Goal: Task Accomplishment & Management: Complete application form

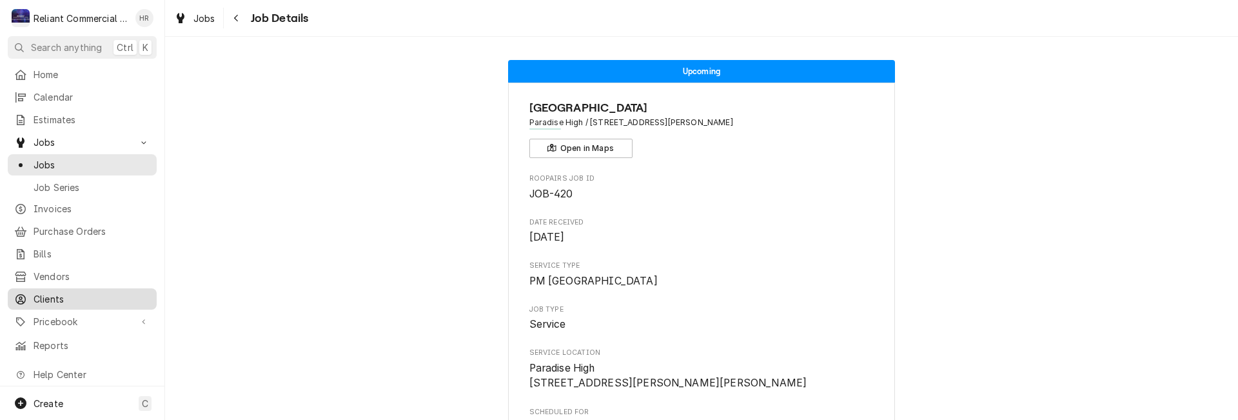
click at [52, 292] on span "Clients" at bounding box center [92, 299] width 117 height 14
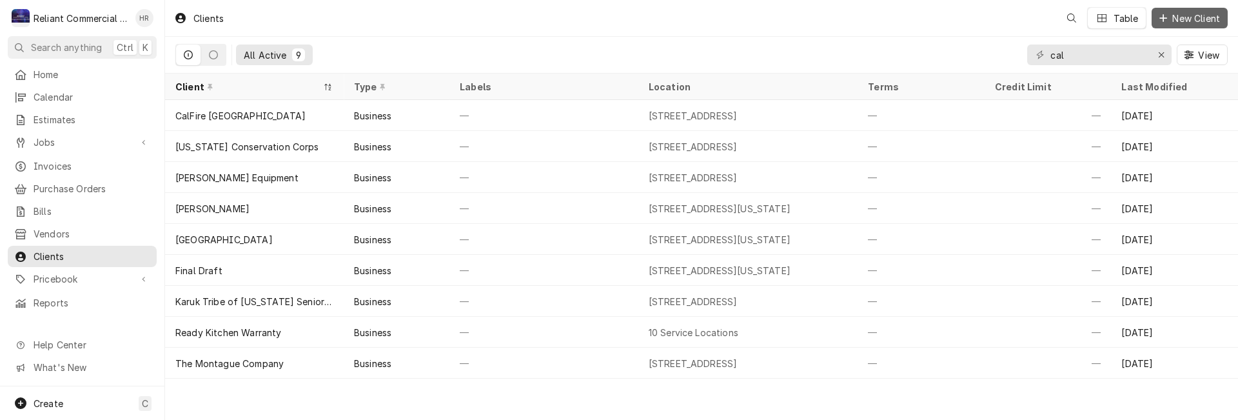
click at [1176, 11] on button "New Client" at bounding box center [1189, 18] width 76 height 21
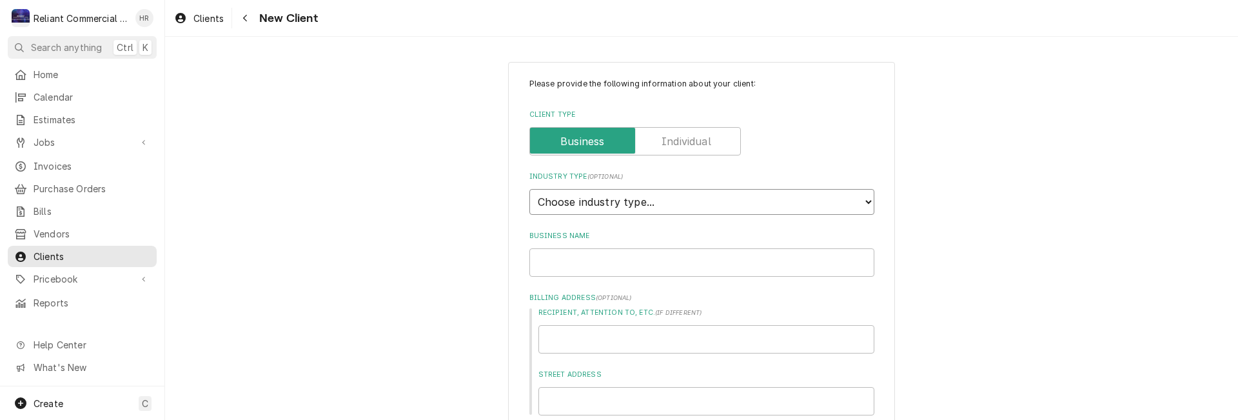
click at [703, 200] on select "Choose industry type... Residential Commercial Industrial Government" at bounding box center [701, 202] width 345 height 26
select select "2"
click at [529, 189] on select "Choose industry type... Residential Commercial Industrial Government" at bounding box center [701, 202] width 345 height 26
click at [594, 265] on input "Business Name" at bounding box center [701, 262] width 345 height 28
type textarea "x"
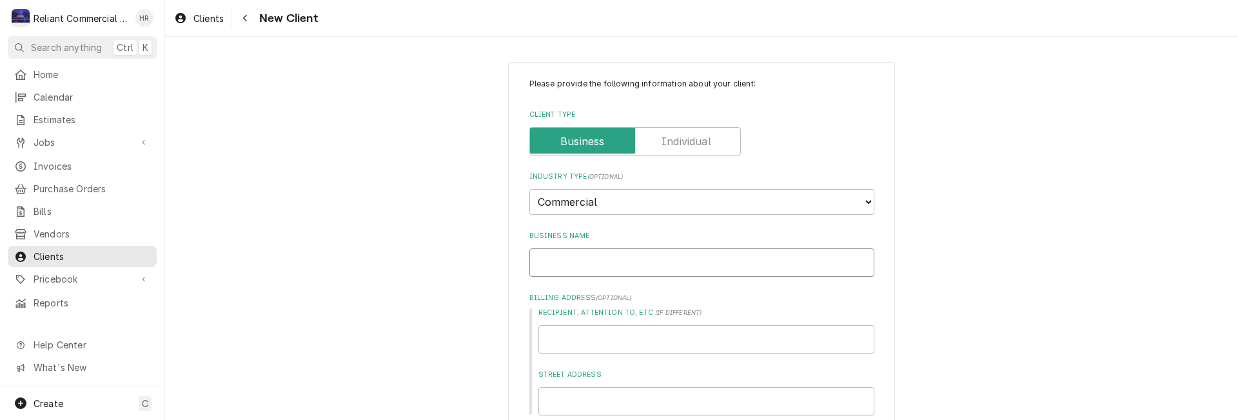
type input "C"
type textarea "x"
type input "Ch"
type textarea "x"
type input "Chi"
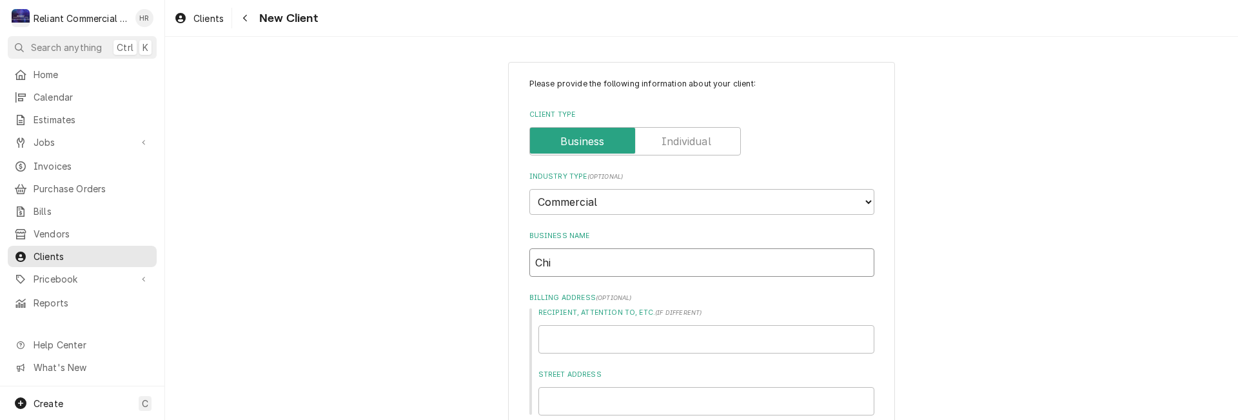
type textarea "x"
type input "Chic"
type textarea "x"
type input "Chico"
type textarea "x"
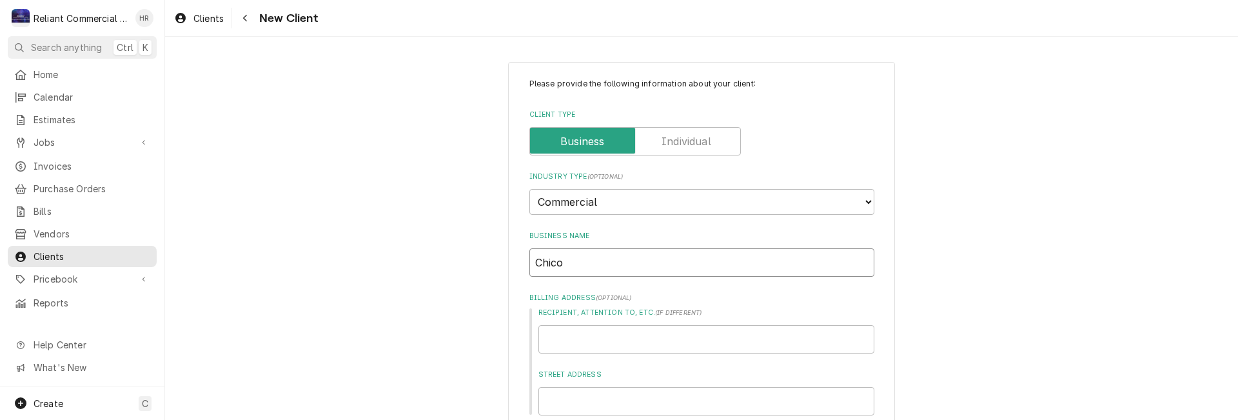
type input "Chico"
type textarea "x"
type input "Chico"
type textarea "x"
type input "Chic"
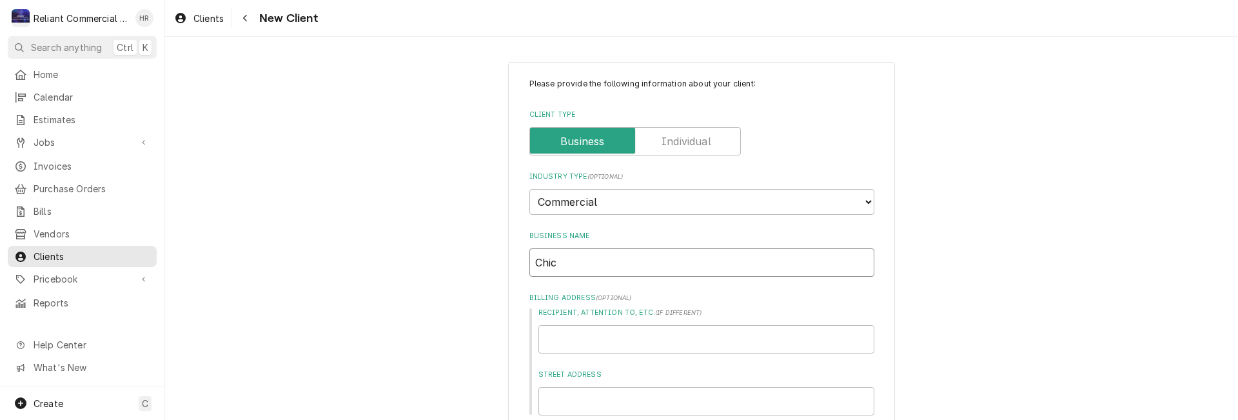
type textarea "x"
type input "Chi"
type textarea "x"
type input "Ch"
type textarea "x"
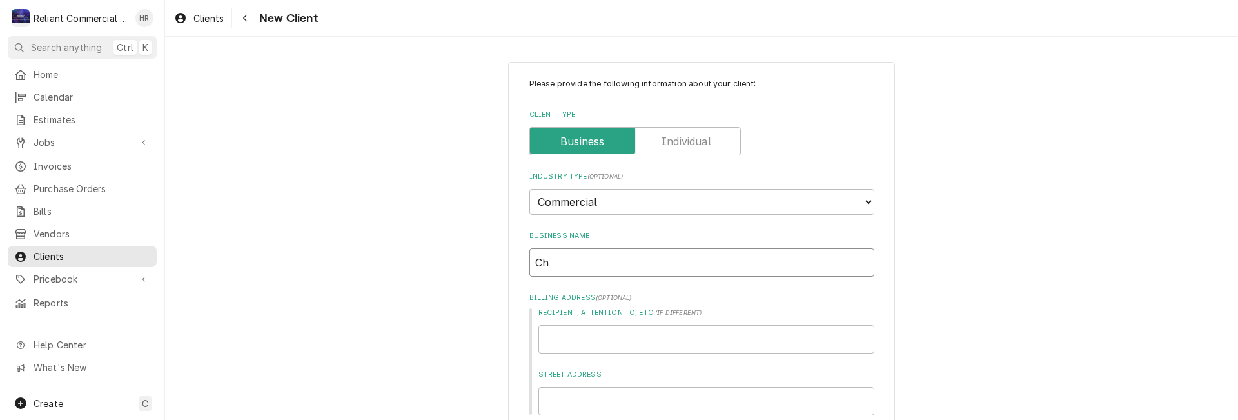
type input "C"
type textarea "x"
type input "B"
type textarea "x"
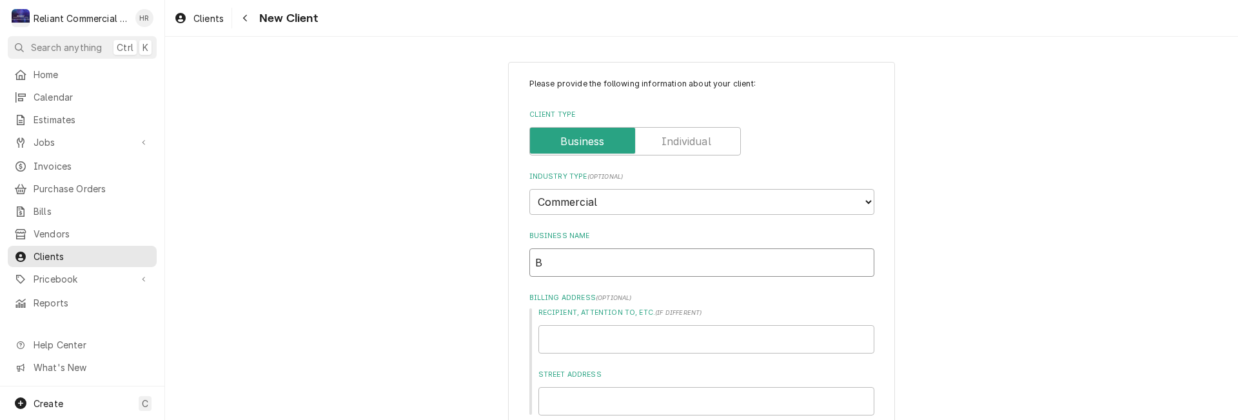
type input "Be"
type textarea "x"
type input "Bet"
type textarea "x"
type input "Beta"
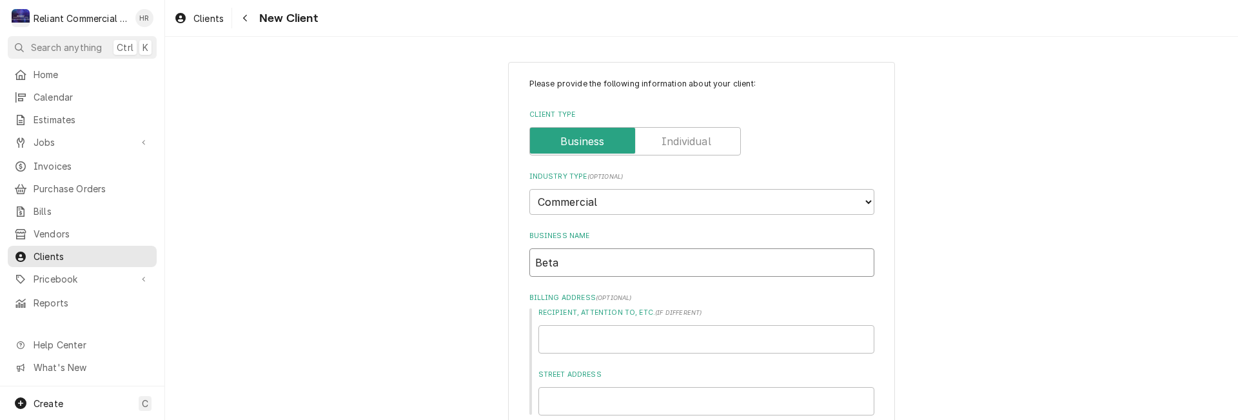
type textarea "x"
type input "Beta"
type textarea "x"
type input "Beta O"
type textarea "x"
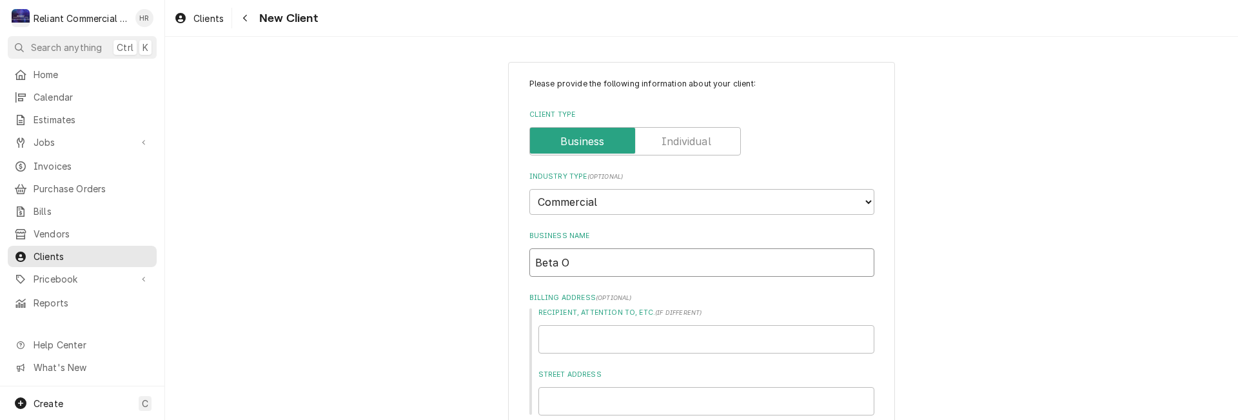
type input "Beta Om"
type textarea "x"
type input "Beta Ome"
type textarea "x"
type input "Beta Omeg"
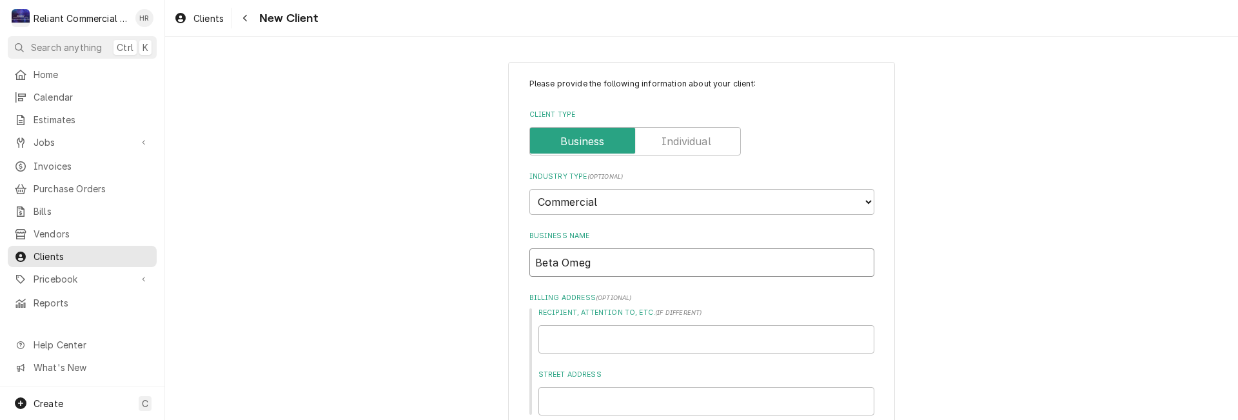
type textarea "x"
type input "Beta Omega"
type textarea "x"
type input "Beta Omega"
type textarea "x"
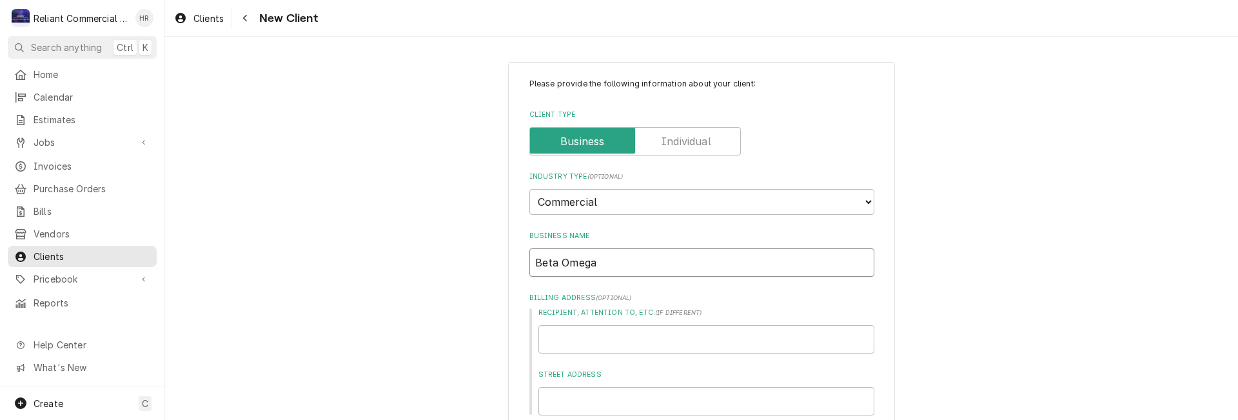
type input "Beta Omega S"
type textarea "x"
type input "Beta Omega Sc"
type textarea "x"
type input "Beta Omega Sco"
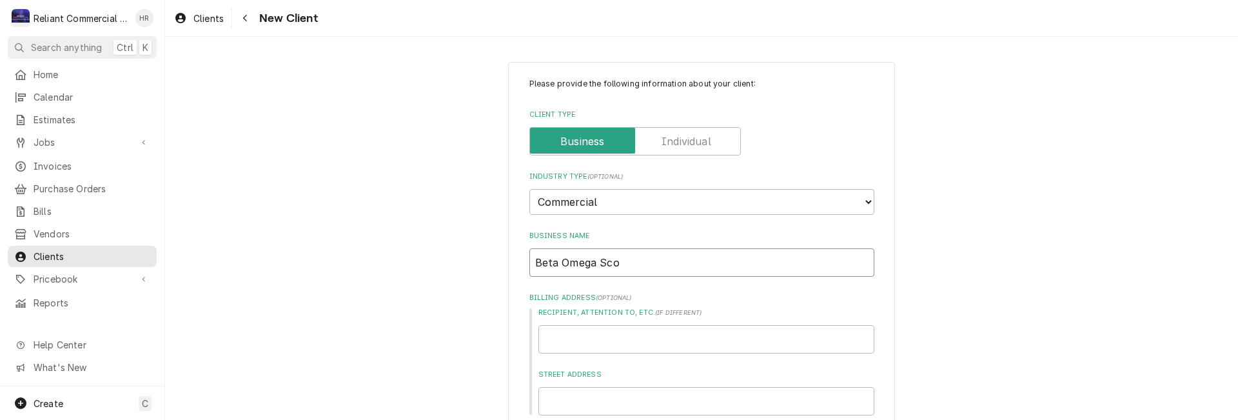
type textarea "x"
type input "Beta Omega Scol"
type textarea "x"
type input "Beta Omega Sco"
type textarea "x"
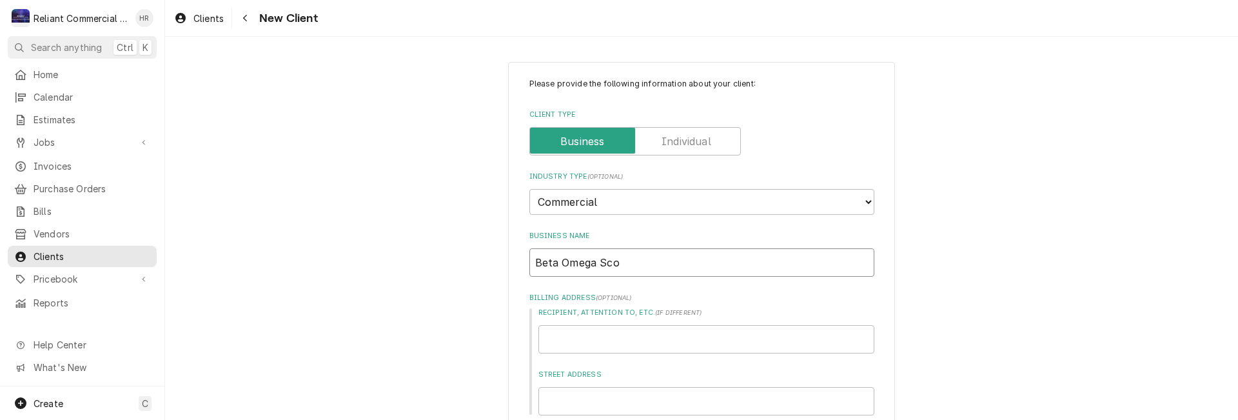
type input "Beta Omega Sc"
type textarea "x"
type input "Beta Omega Sch"
type textarea "x"
type input "Beta Omega Scho"
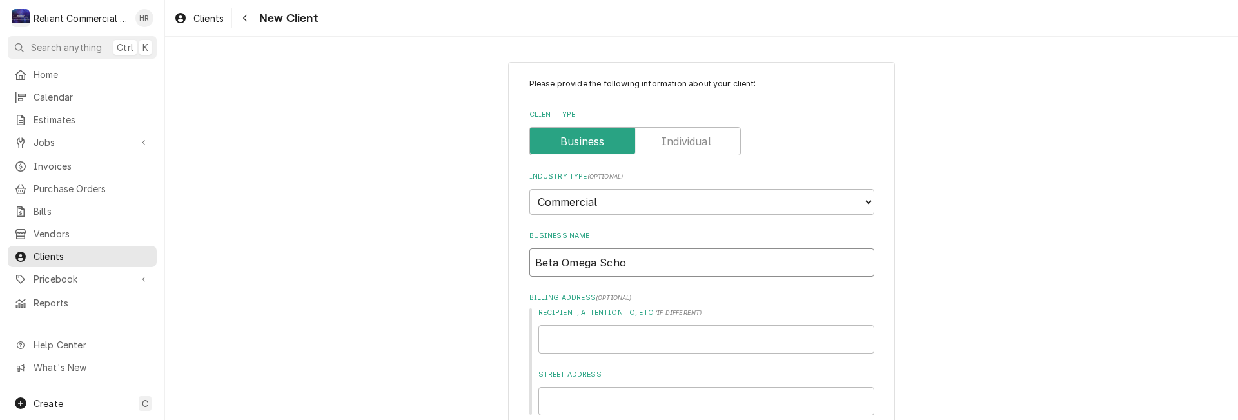
type textarea "x"
type input "Beta Omega Schol"
type textarea "x"
type input "Beta Omega Schola"
type textarea "x"
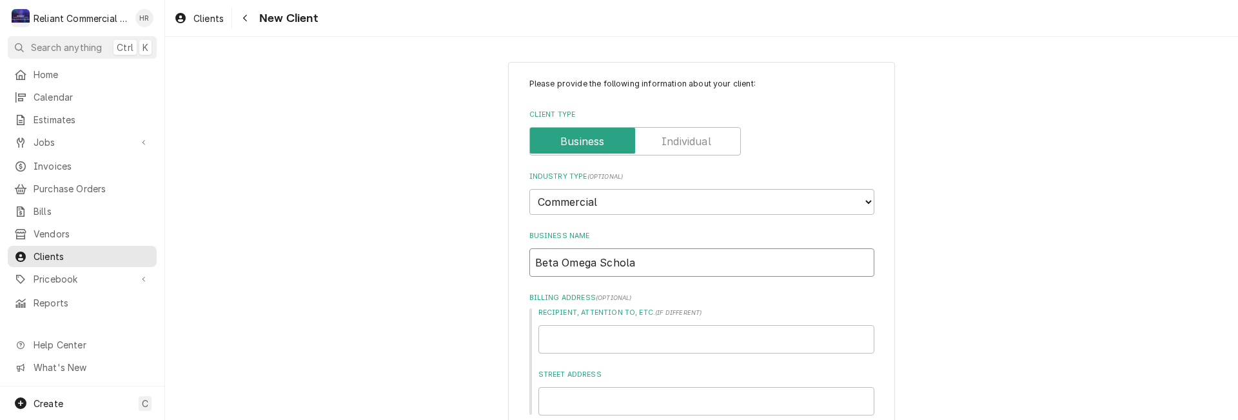
type input "Beta Omega Scholar"
type textarea "x"
type input "Beta Omega Scholars"
type textarea "x"
type input "Beta Omega Scholarsh"
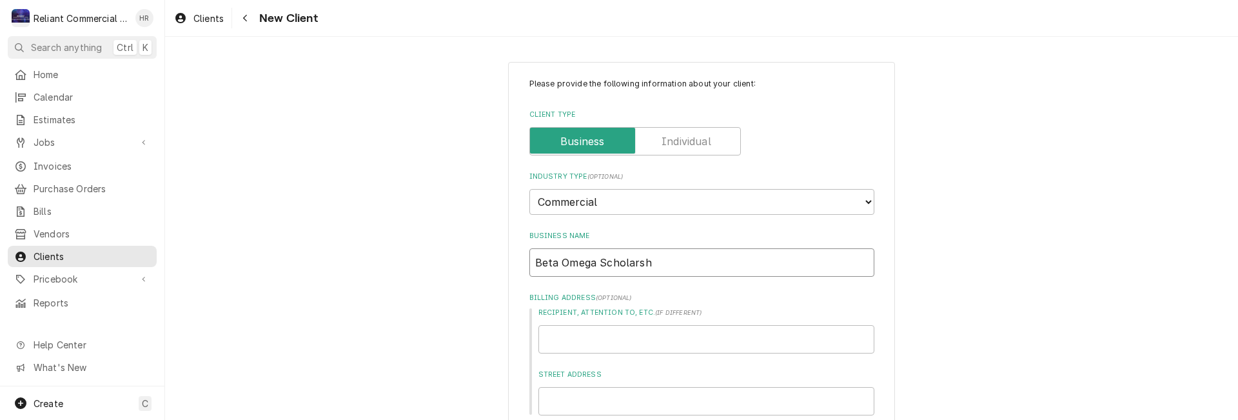
type textarea "x"
type input "Beta Omega Scholarshi"
type textarea "x"
type input "Beta Omega Scholarship"
type textarea "x"
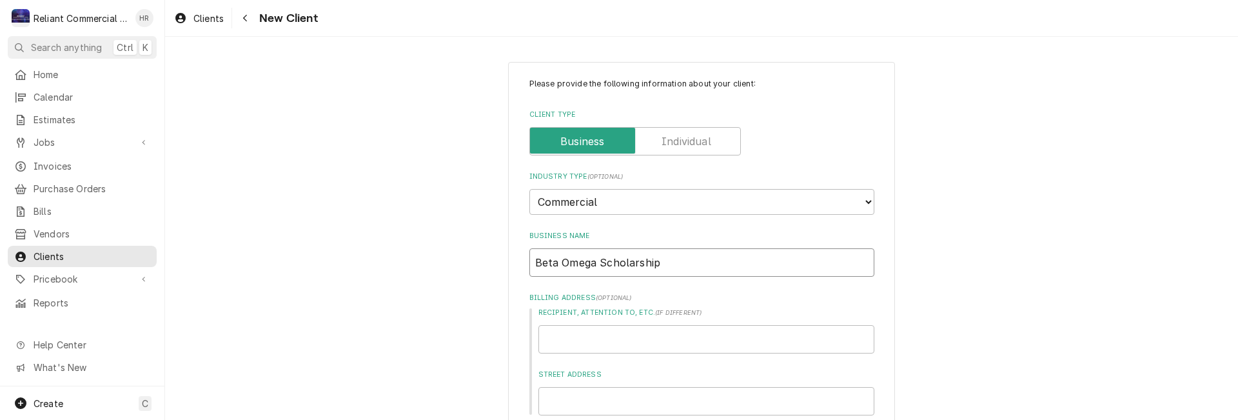
type input "Beta Omega Scholarship"
type textarea "x"
type input "Beta Omega Scholarship F"
type textarea "x"
type input "Beta Omega Scholarship Fo"
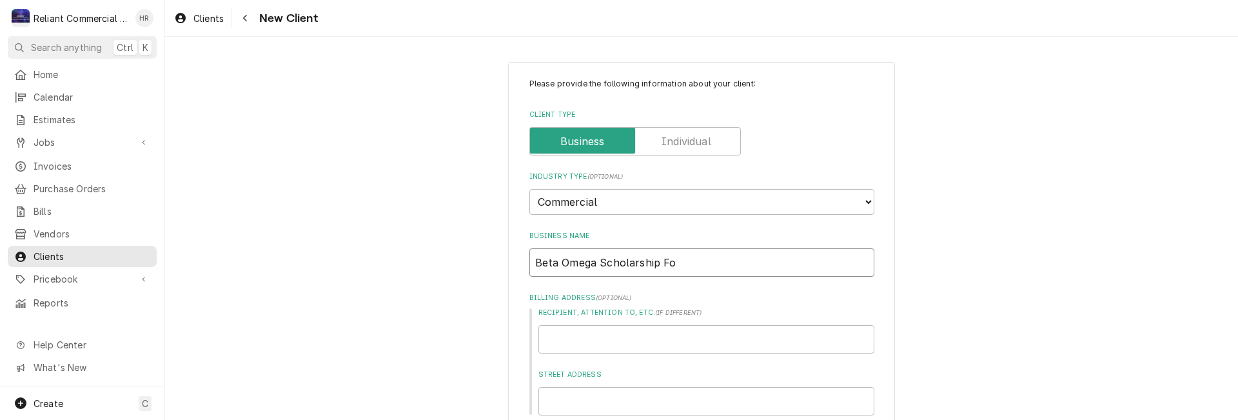
type textarea "x"
type input "Beta Omega Scholarship Fou"
type textarea "x"
type input "Beta Omega Scholarship Foun"
type textarea "x"
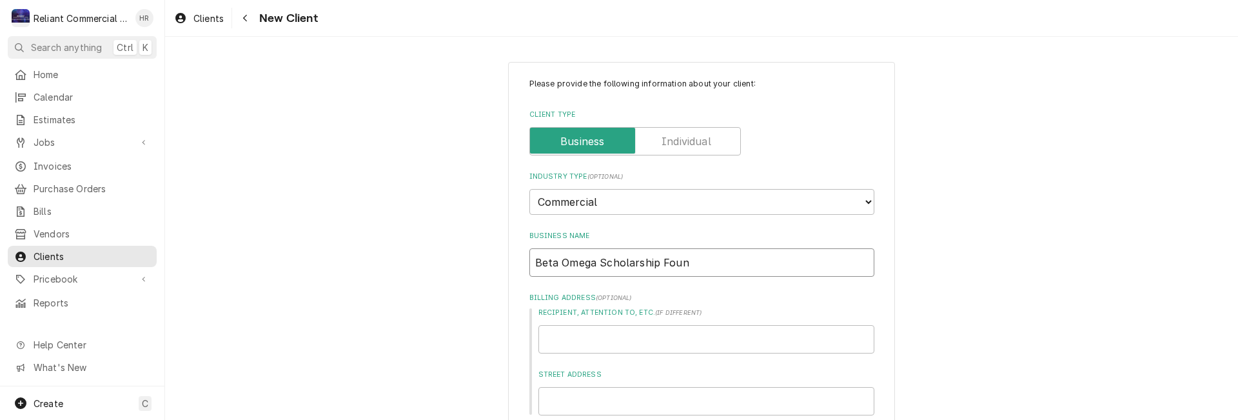
type input "Beta Omega Scholarship Found"
type textarea "x"
type input "Beta Omega Scholarship Founda"
type textarea "x"
type input "Beta Omega Scholarship Foundat"
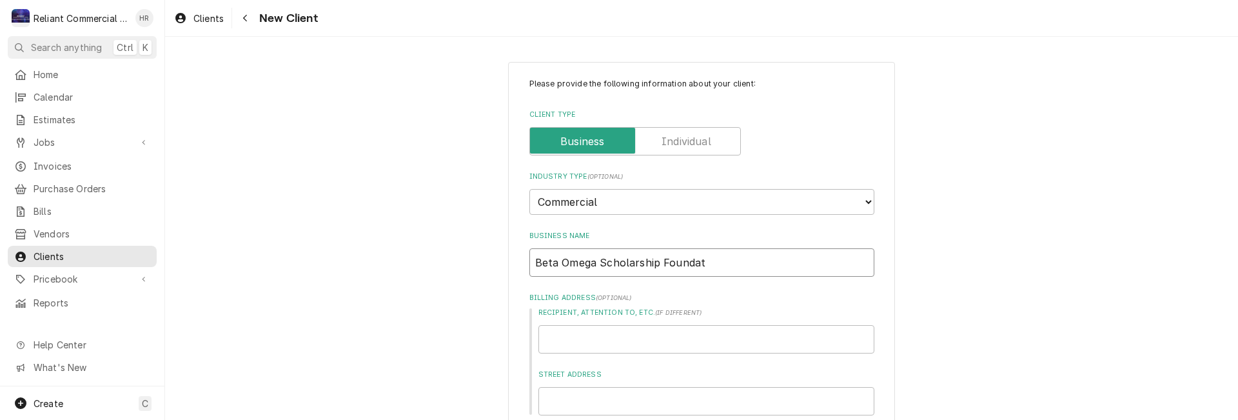
type textarea "x"
type input "Beta Omega Scholarship Foundati"
type textarea "x"
type input "Beta Omega Scholarship Foundatio"
type textarea "x"
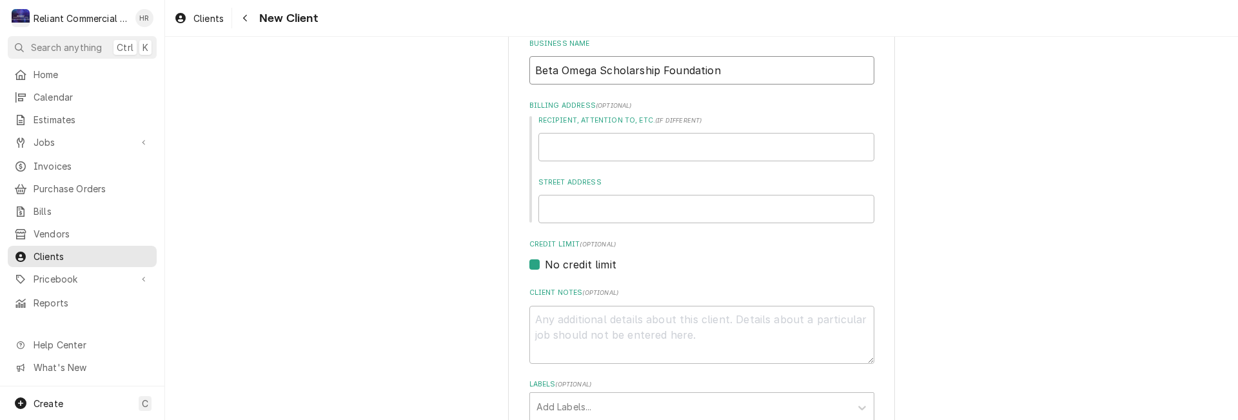
scroll to position [193, 0]
type input "Beta Omega Scholarship Foundation"
click at [603, 207] on input "Street Address" at bounding box center [706, 207] width 336 height 28
type textarea "x"
type input "6"
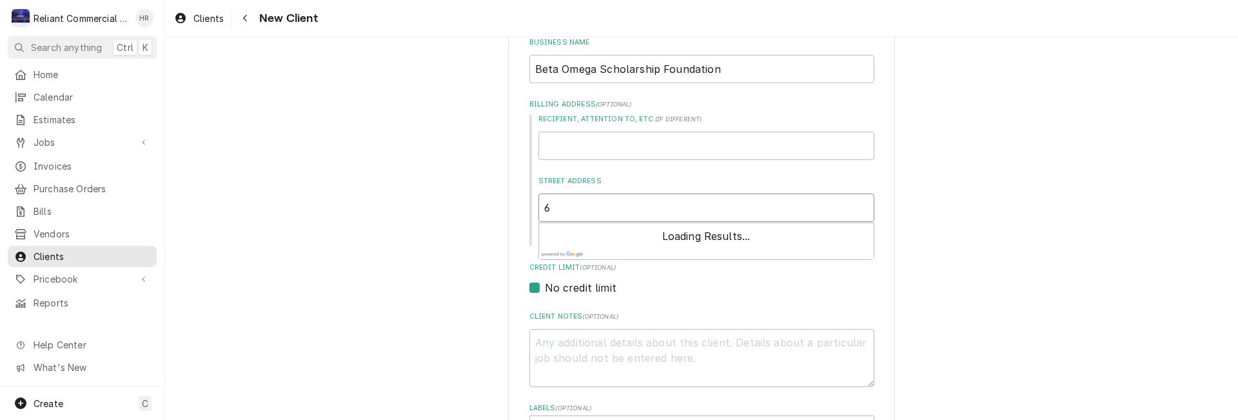
type textarea "x"
type input "61"
type textarea "x"
type input "611"
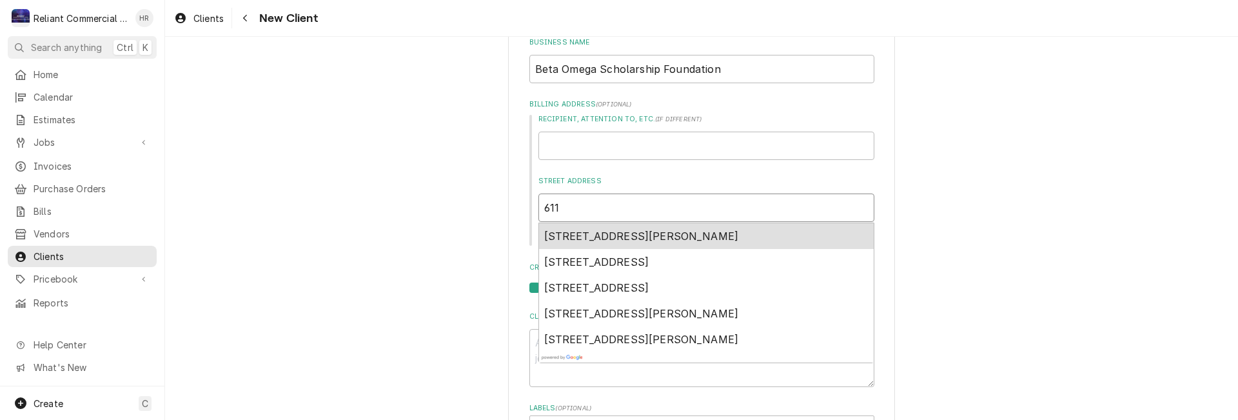
type textarea "x"
type input "611"
type textarea "x"
type input "611 W"
type textarea "x"
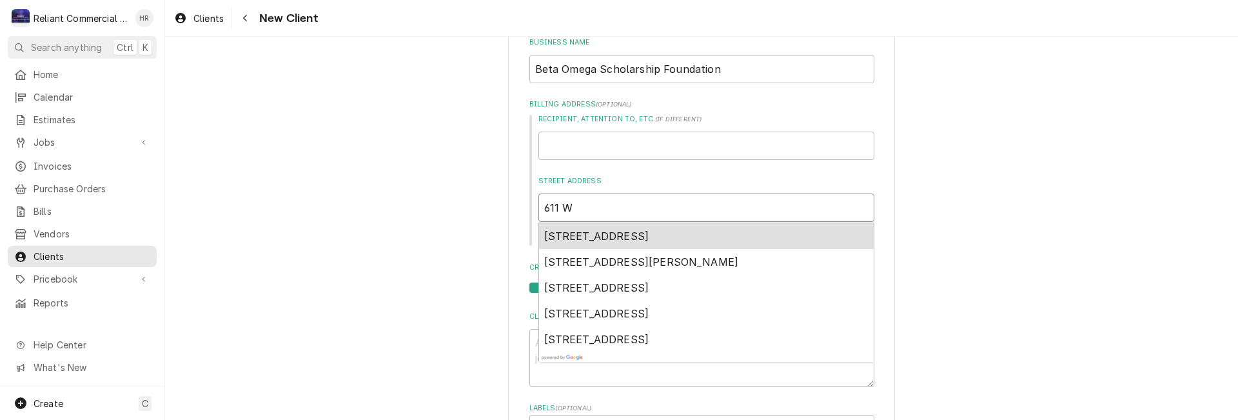
type input "611 We"
type textarea "x"
type input "611 Wes"
type textarea "x"
type input "611 West"
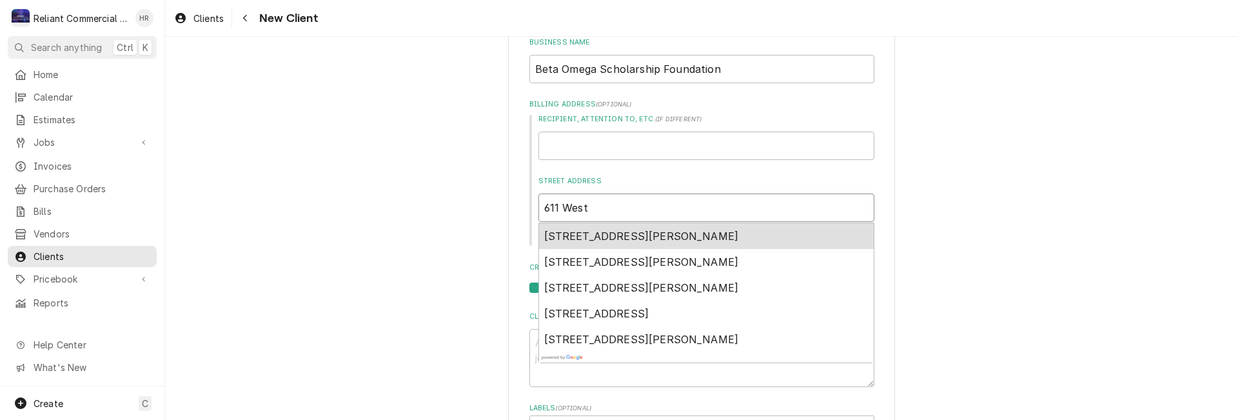
type textarea "x"
type input "611 West"
type textarea "x"
type input "611 West 5"
type textarea "x"
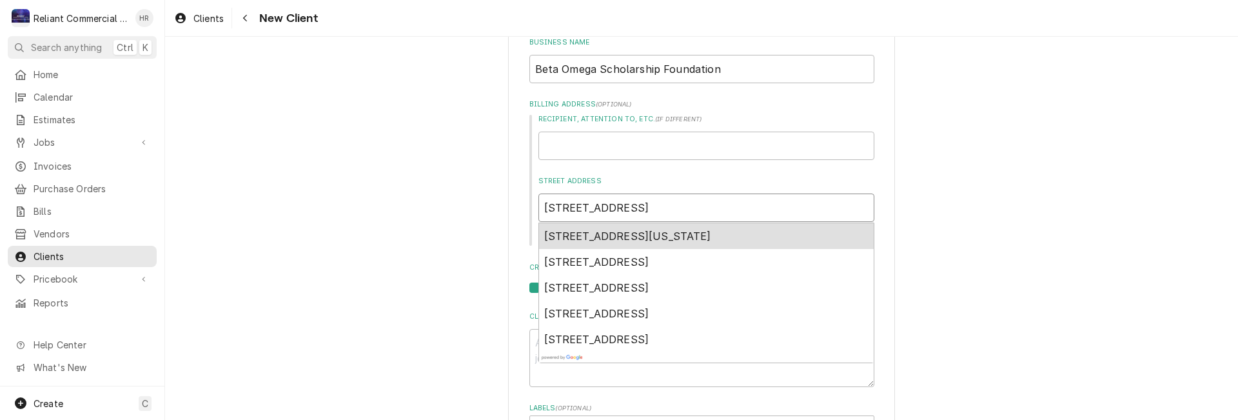
type input "611 West 5t"
type textarea "x"
type input "611 West 5th"
click at [639, 234] on span "611 West 5th Street, Chico, CA, USA" at bounding box center [596, 235] width 105 height 13
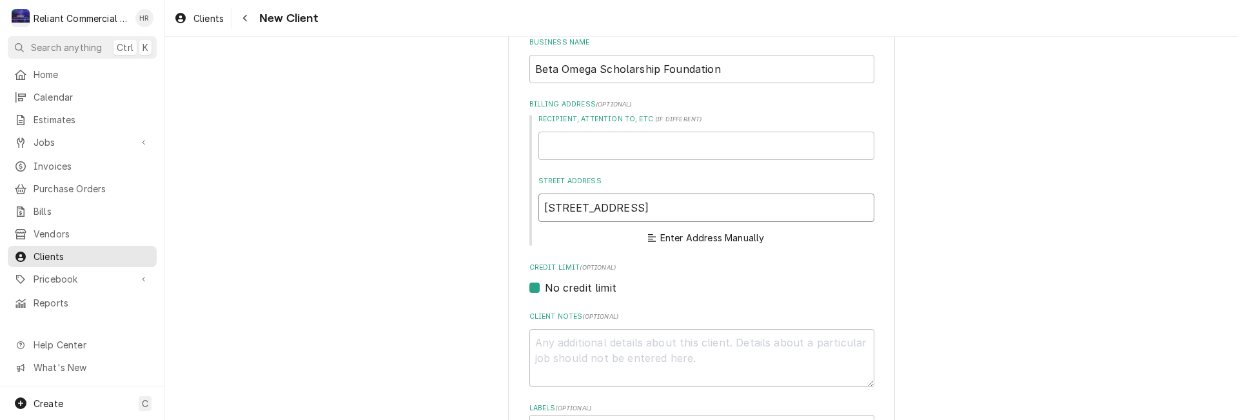
type textarea "x"
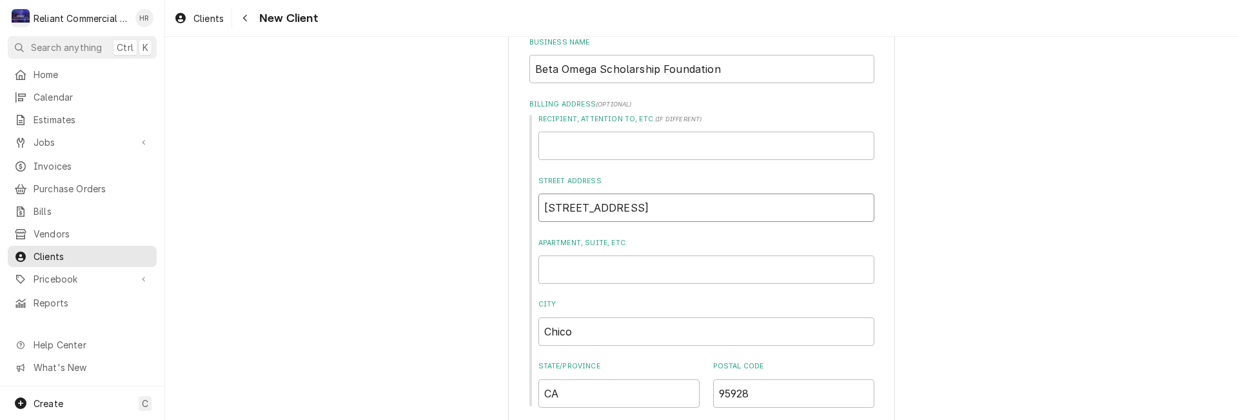
type input "611 W 5th St"
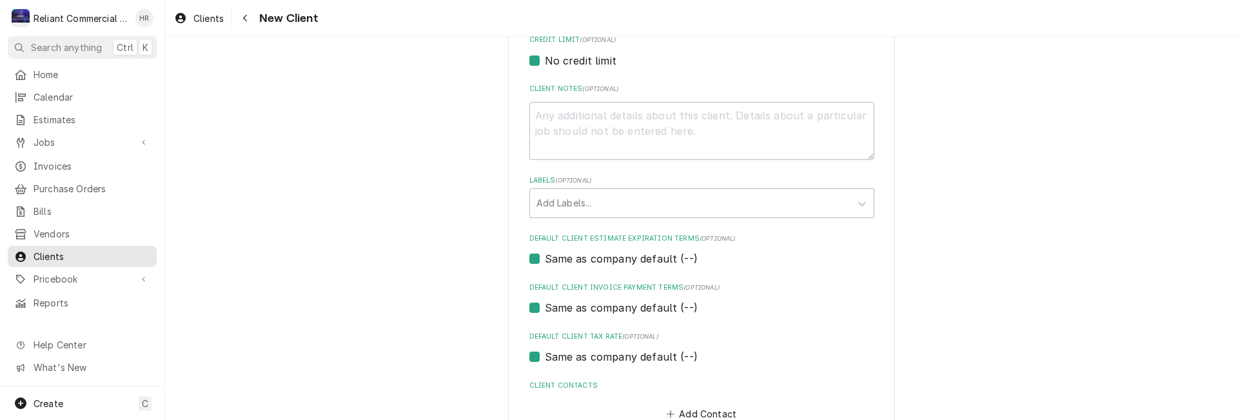
scroll to position [663, 0]
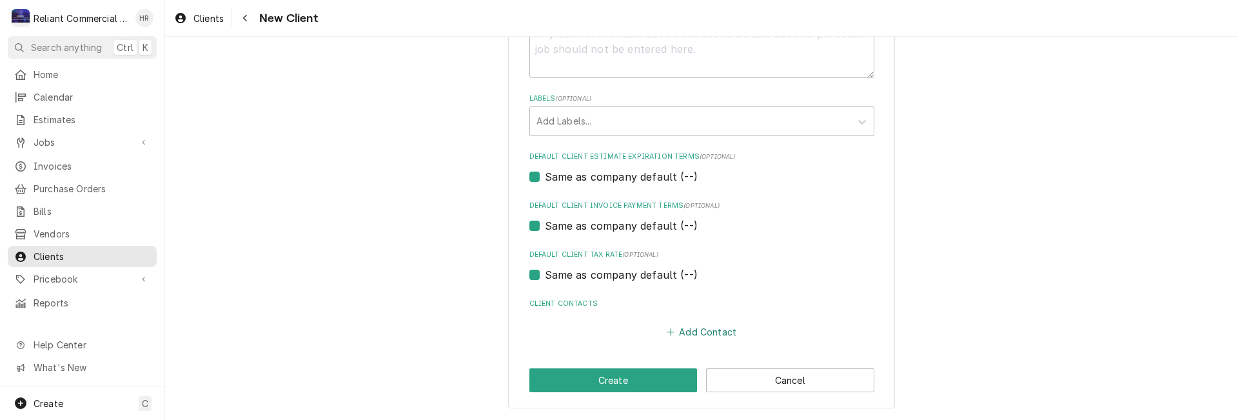
click at [696, 327] on button "Add Contact" at bounding box center [701, 332] width 74 height 18
type textarea "x"
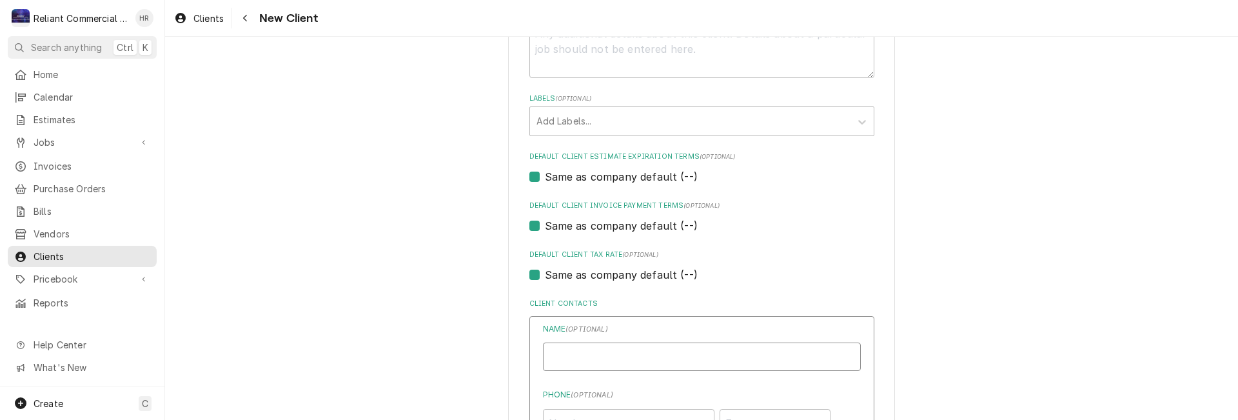
click at [657, 351] on input "Business Name" at bounding box center [702, 356] width 318 height 28
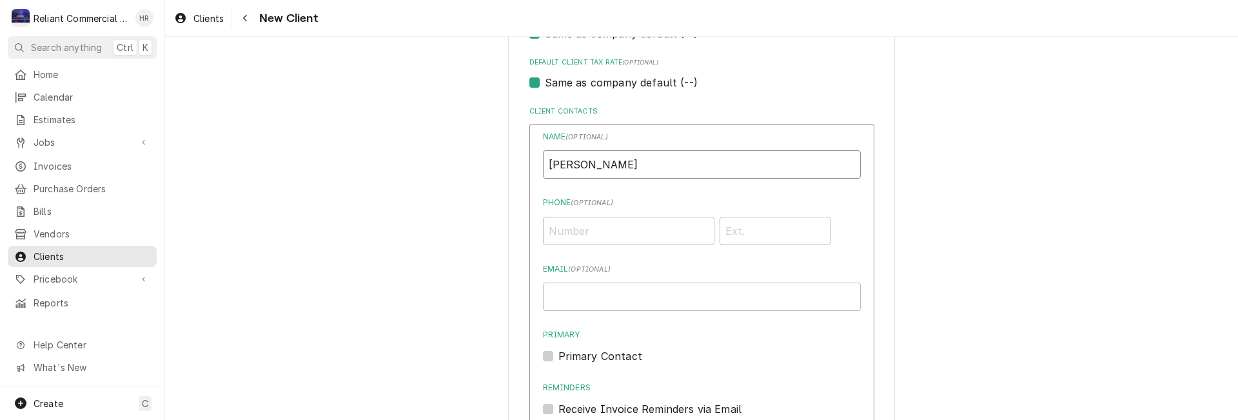
scroll to position [857, 0]
type input "Nicholas"
click at [600, 231] on input "Phone ( optional )" at bounding box center [628, 229] width 171 height 28
type input "(707) 812-3297"
click at [635, 298] on input "Email ( optional )" at bounding box center [702, 295] width 318 height 28
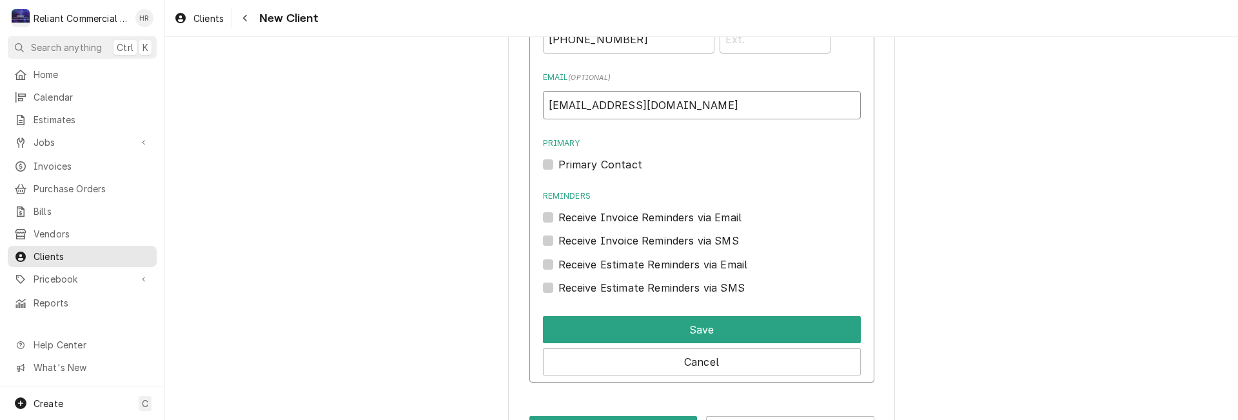
scroll to position [1050, 0]
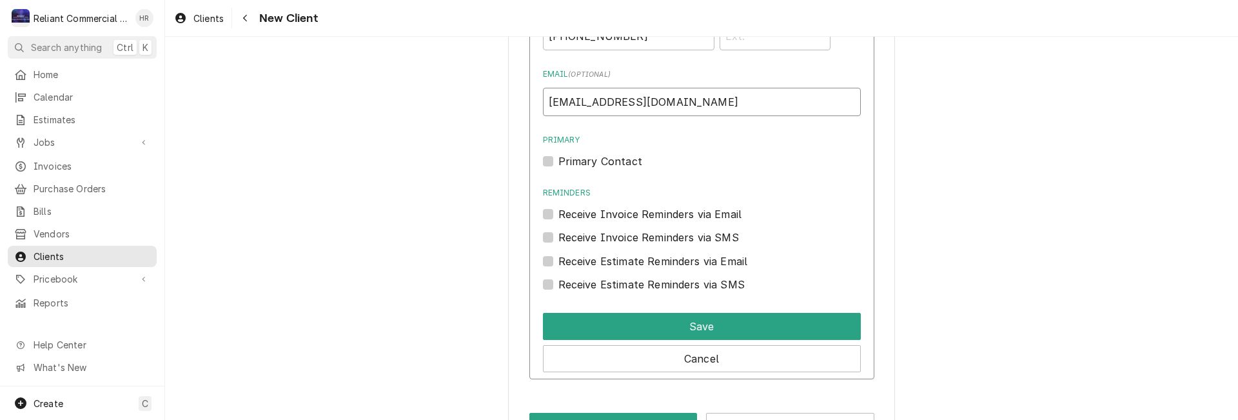
type input "jhuckins@wyllas.com"
click at [558, 159] on label "Primary Contact" at bounding box center [600, 160] width 84 height 15
click at [558, 159] on input "Primary" at bounding box center [717, 167] width 318 height 28
checkbox input "true"
click at [558, 213] on label "Receive Invoice Reminders via Email" at bounding box center [650, 213] width 184 height 15
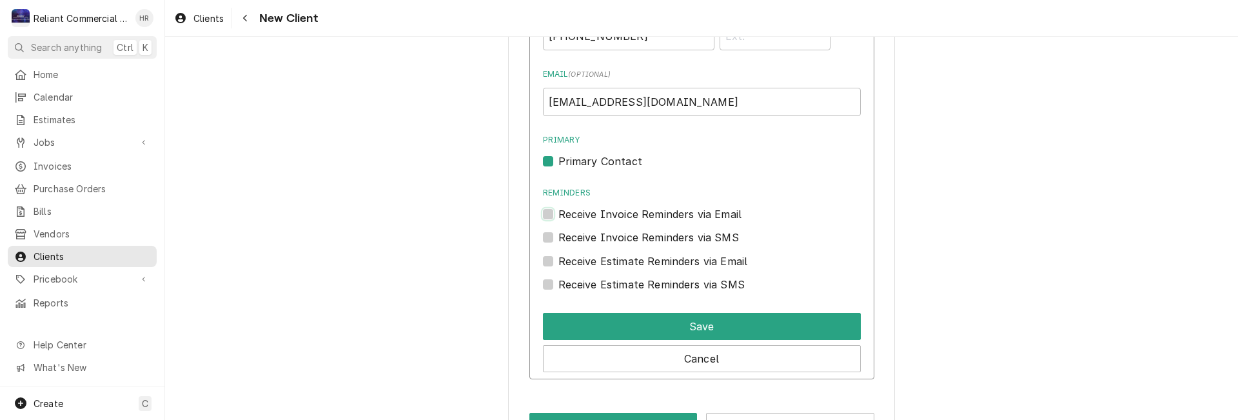
click at [558, 213] on input "Reminders" at bounding box center [717, 220] width 318 height 28
checkbox input "true"
click at [558, 262] on label "Receive Estimate Reminders via Email" at bounding box center [653, 260] width 190 height 15
click at [558, 262] on input "Contact Edit Form" at bounding box center [717, 267] width 318 height 28
checkbox input "true"
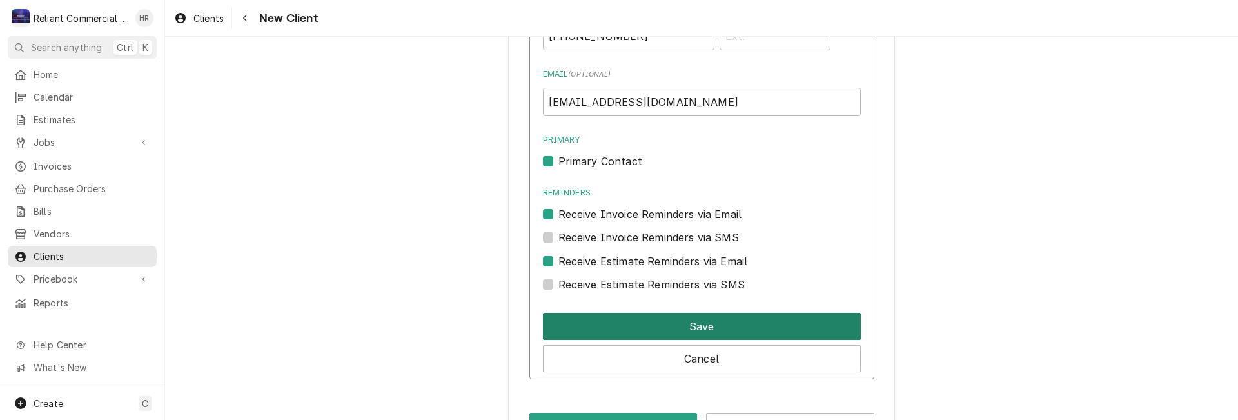
click at [703, 324] on button "Save" at bounding box center [702, 326] width 318 height 27
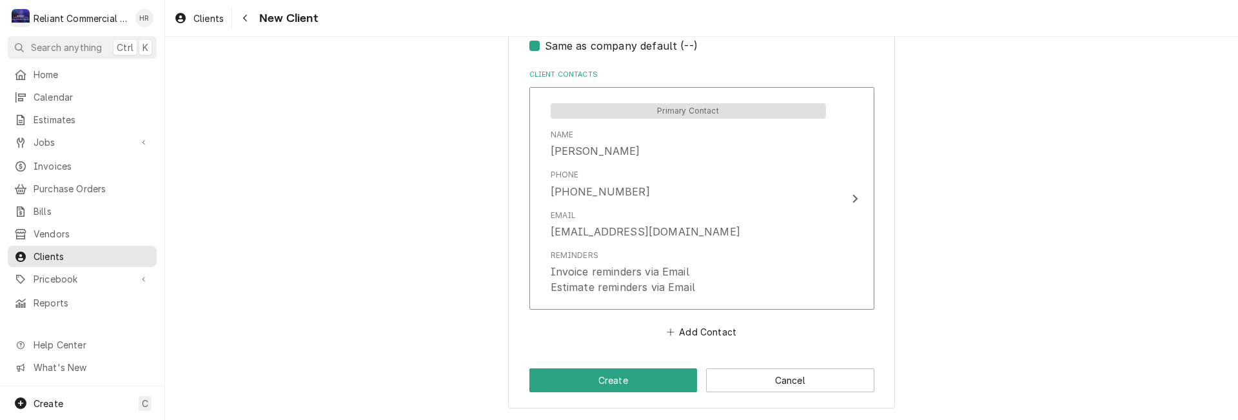
scroll to position [892, 0]
click at [694, 326] on button "Add Contact" at bounding box center [701, 332] width 74 height 18
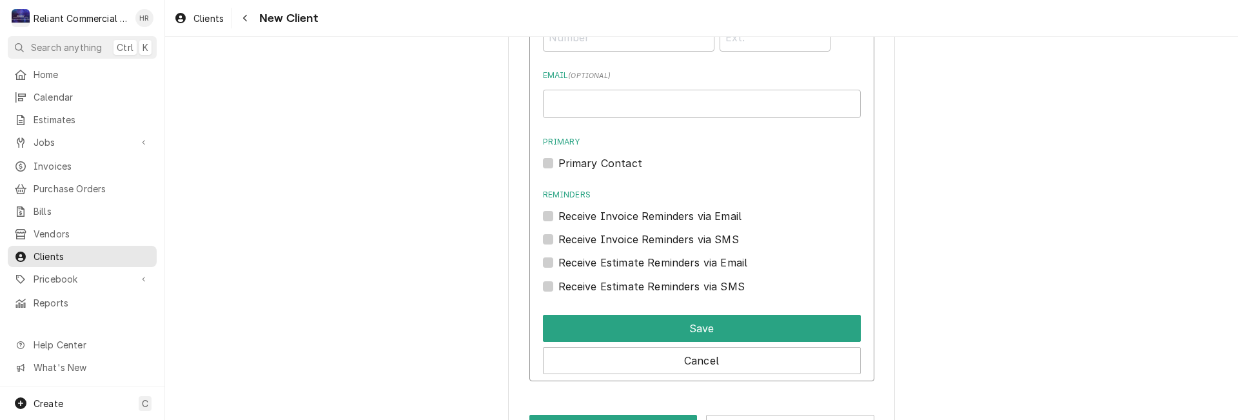
scroll to position [1323, 0]
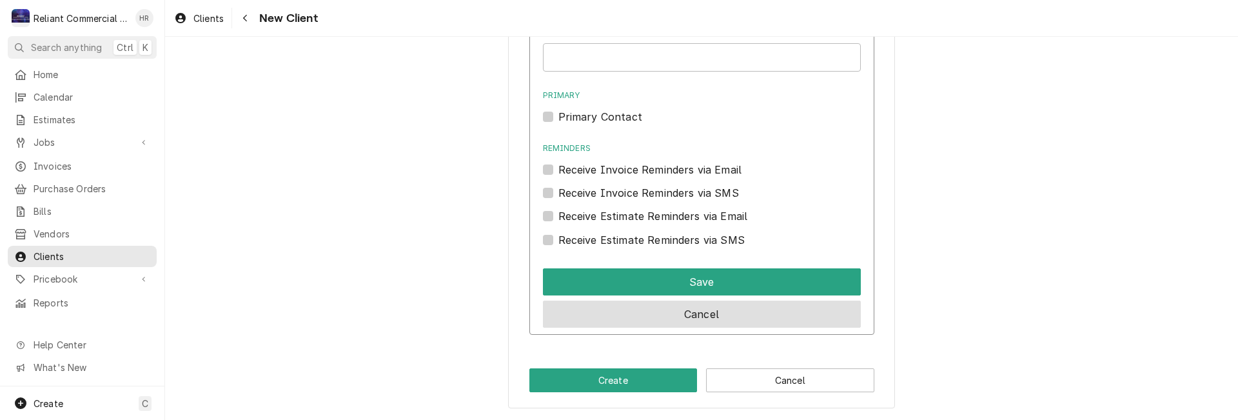
click at [705, 309] on button "Cancel" at bounding box center [702, 313] width 318 height 27
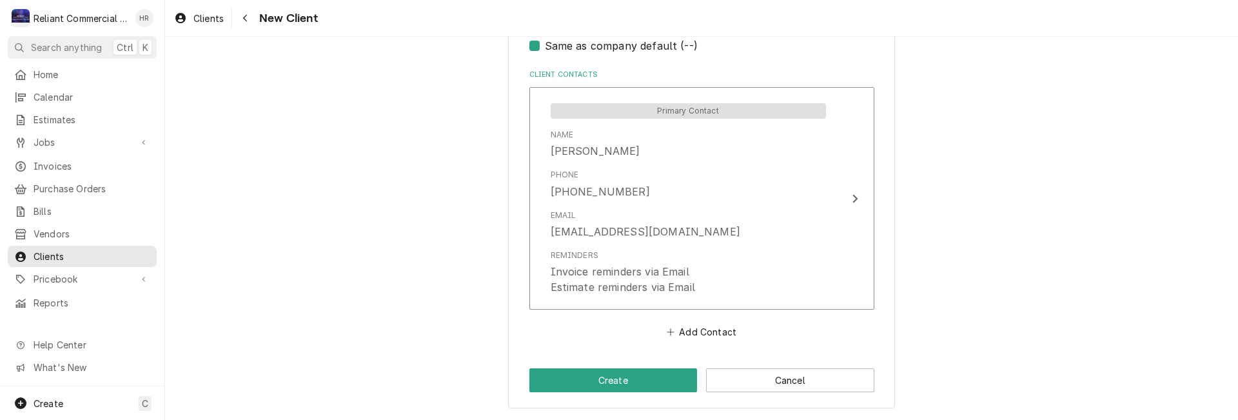
scroll to position [892, 0]
click at [612, 378] on button "Create" at bounding box center [613, 380] width 168 height 24
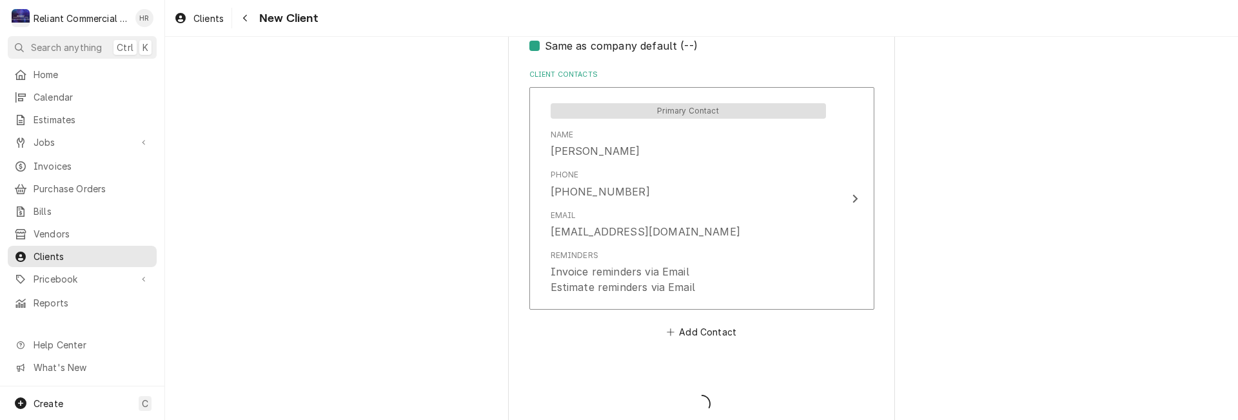
type textarea "x"
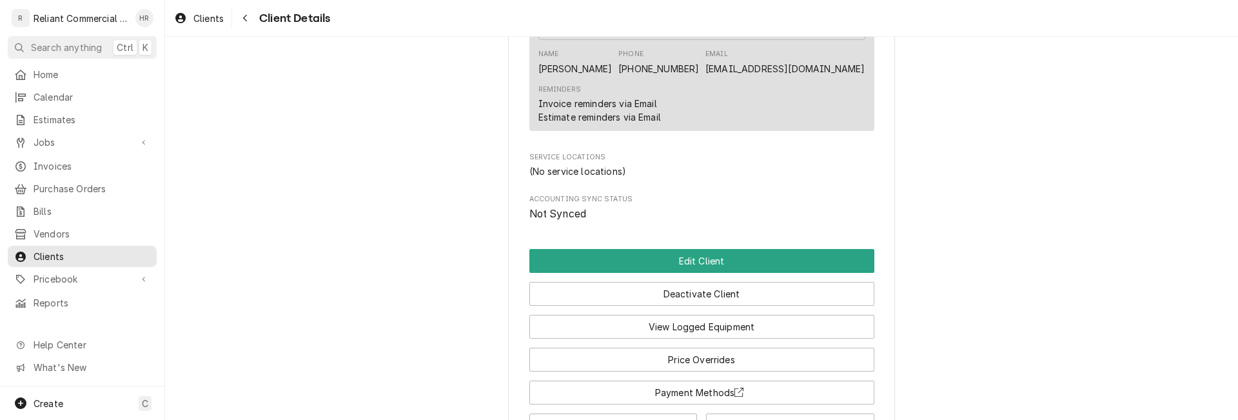
scroll to position [572, 0]
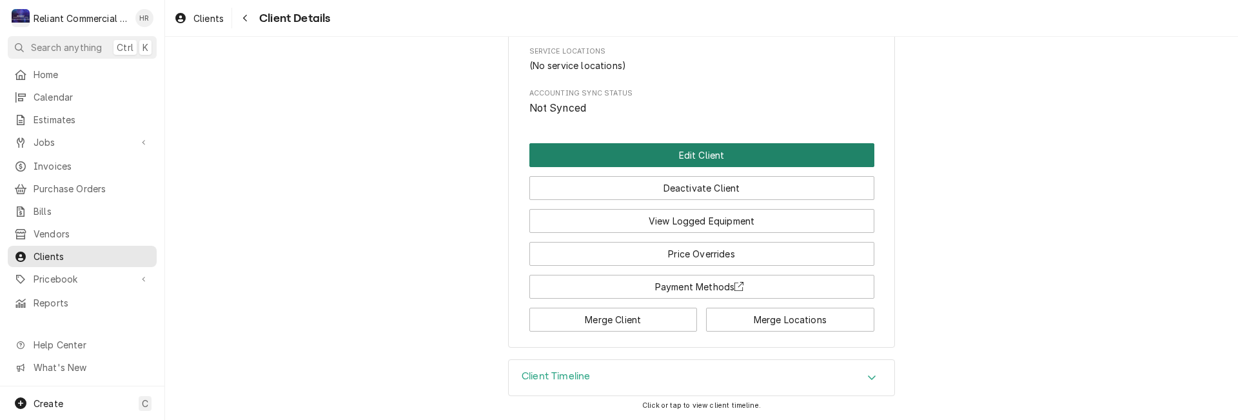
click at [726, 153] on button "Edit Client" at bounding box center [701, 155] width 345 height 24
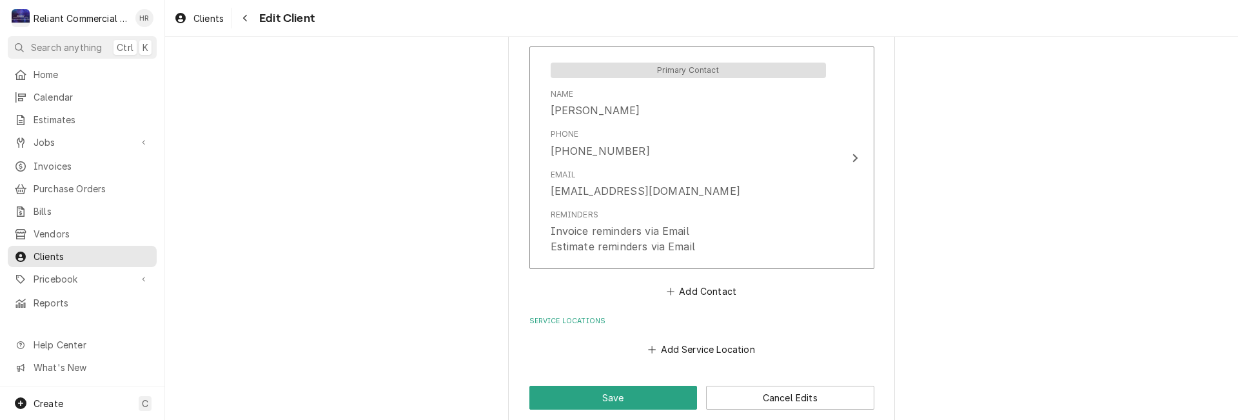
scroll to position [950, 0]
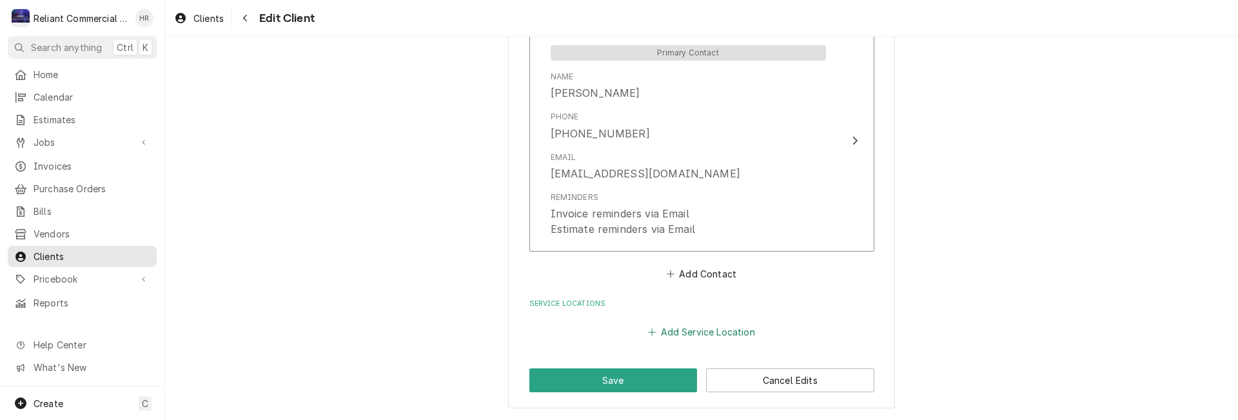
click at [714, 329] on button "Add Service Location" at bounding box center [701, 332] width 111 height 18
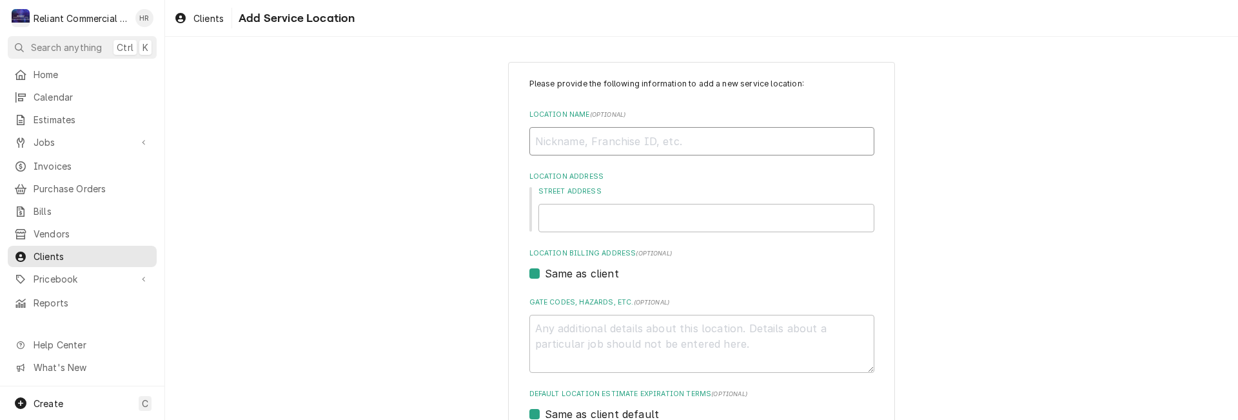
click at [667, 139] on input "Location Name ( optional )" at bounding box center [701, 141] width 345 height 28
type textarea "x"
type input "H"
type textarea "x"
type input "Ho"
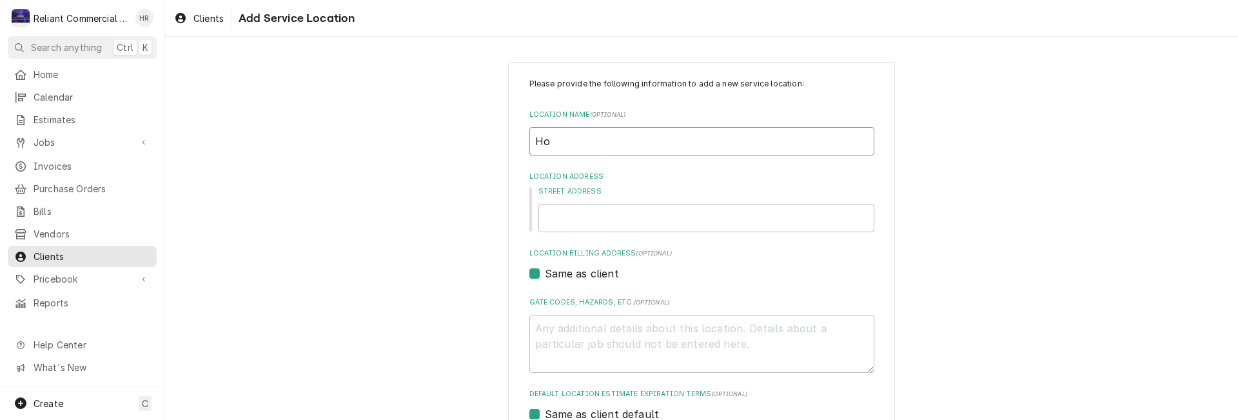
type textarea "x"
type input "Hou"
type textarea "x"
type input "Hous"
type textarea "x"
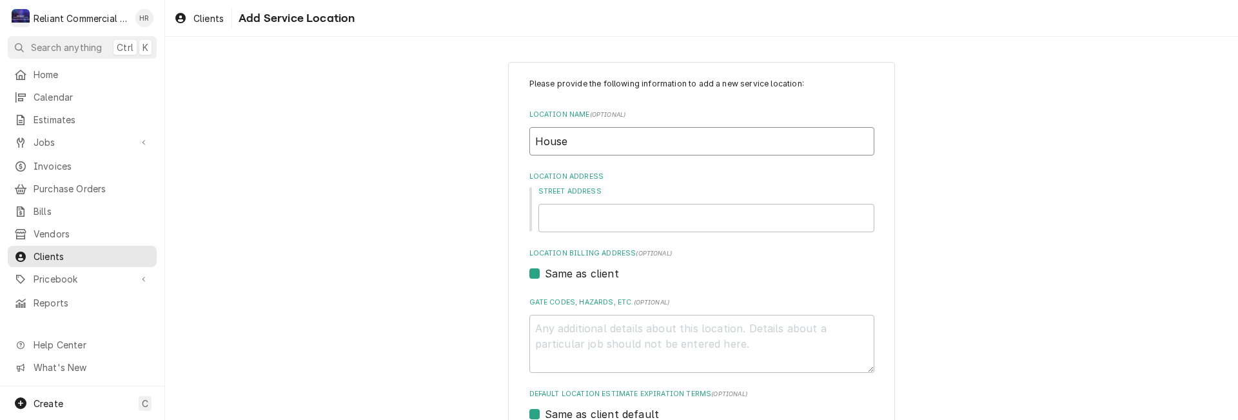
type input "House"
click at [579, 224] on input "Street Address" at bounding box center [706, 218] width 336 height 28
type textarea "x"
type input "6"
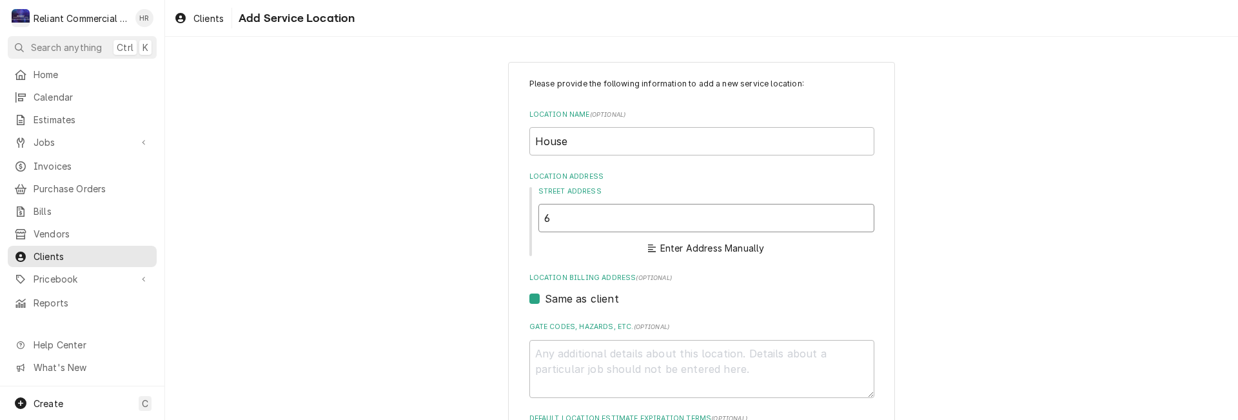
type textarea "x"
type input "61"
type textarea "x"
type input "611"
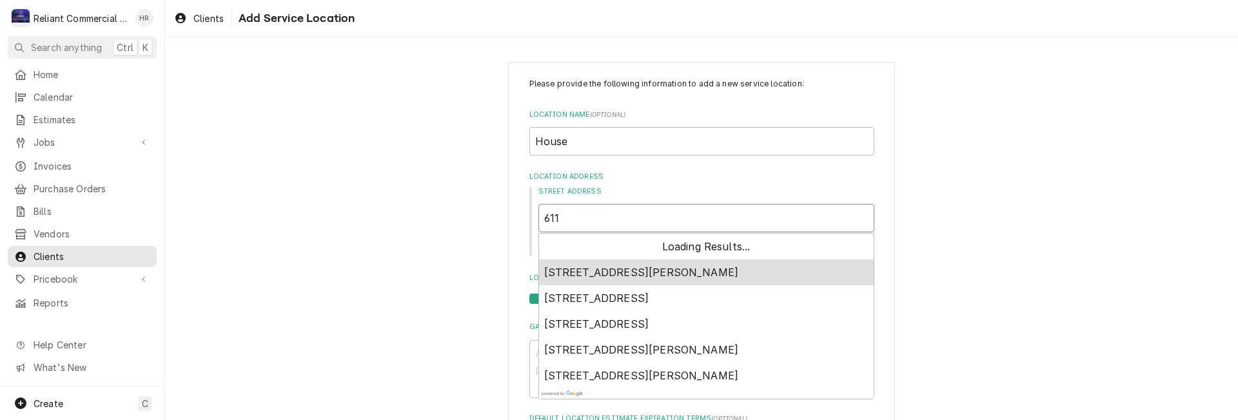
type textarea "x"
type input "611"
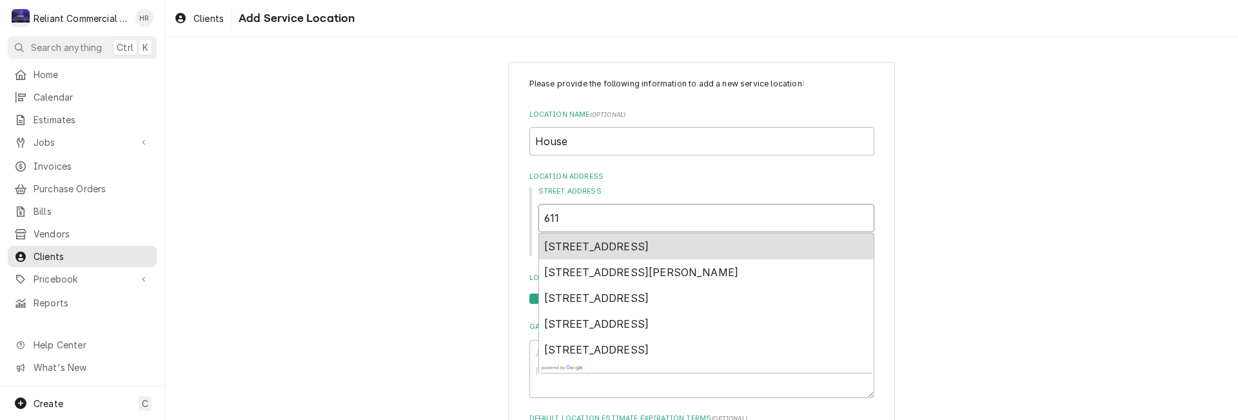
type textarea "x"
type input "611 W"
type textarea "x"
type input "611 We"
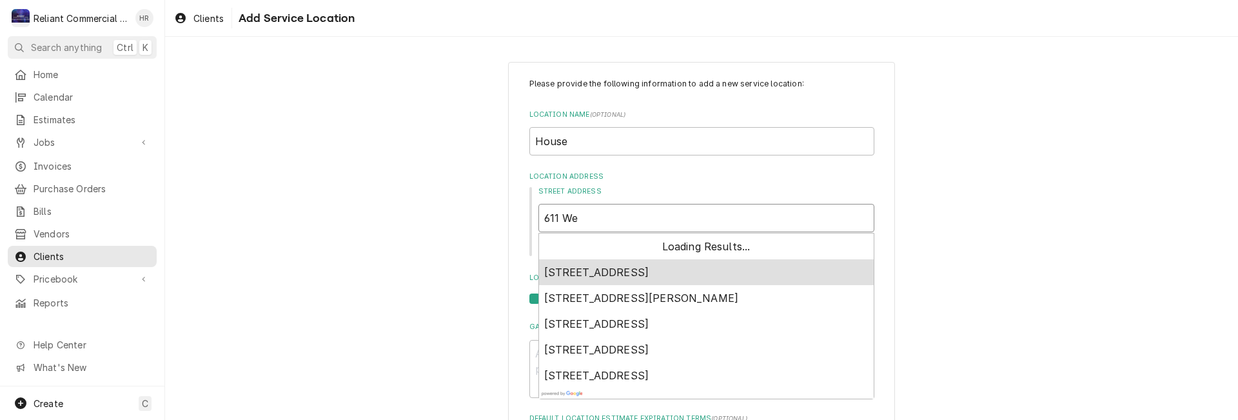
type textarea "x"
type input "611 Wes"
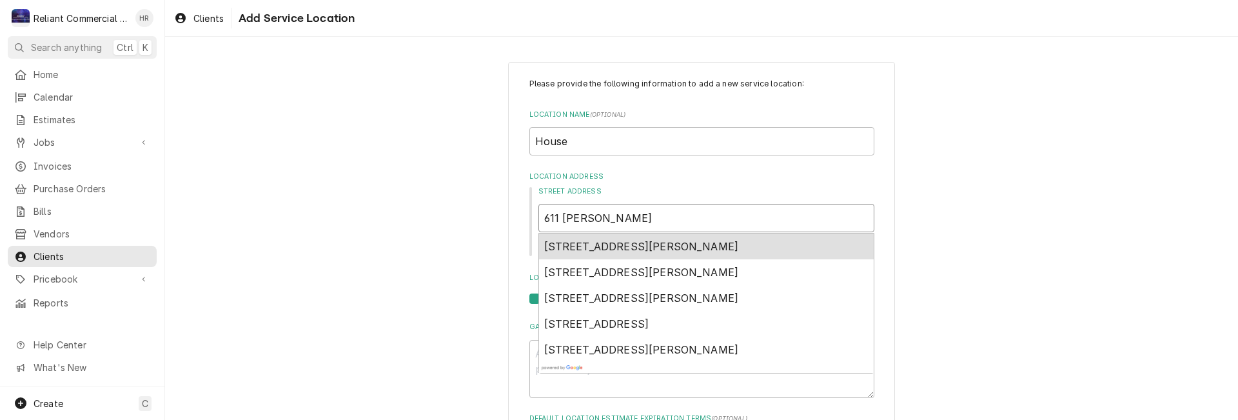
type textarea "x"
type input "611 West"
type textarea "x"
type input "611 West"
type textarea "x"
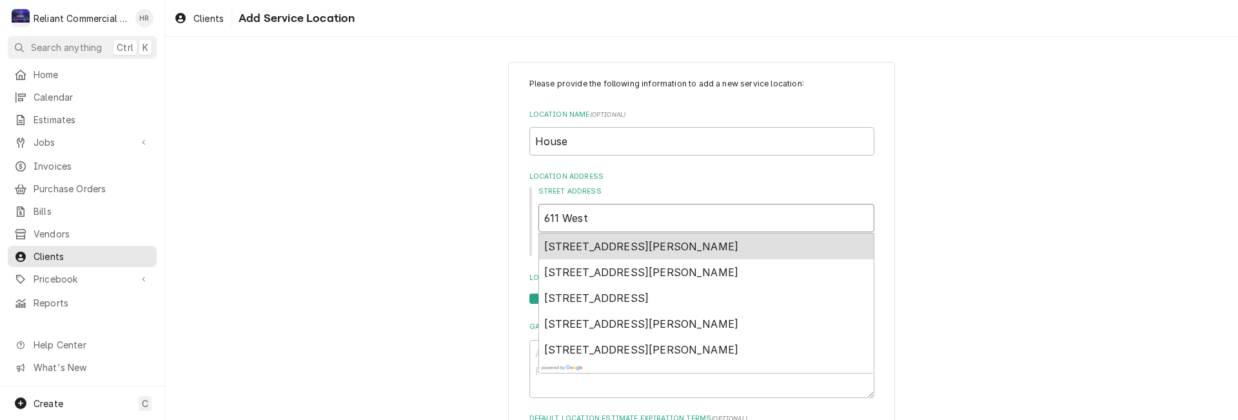
type input "611 West 5"
type textarea "x"
type input "611 West 5t"
type textarea "x"
type input "611 West 5th"
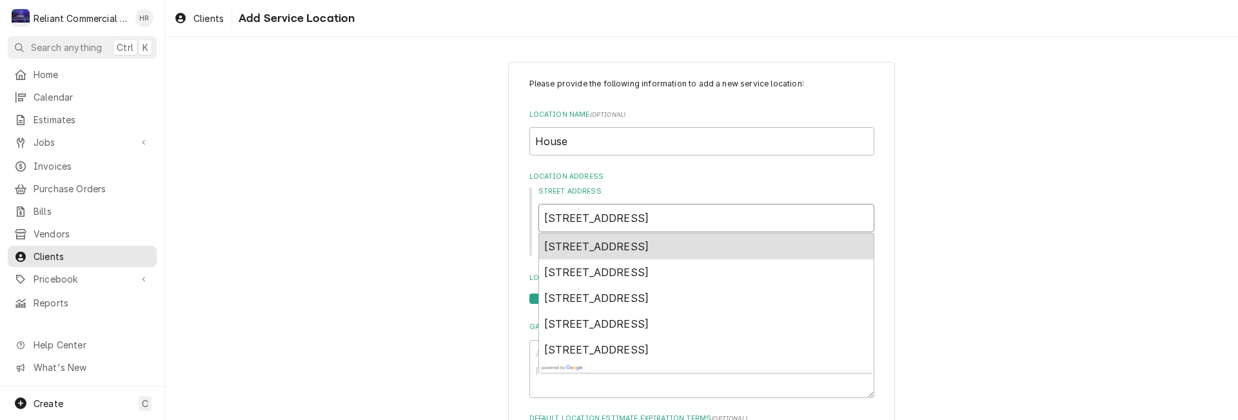
click at [591, 247] on span "611 West 5th Street, Chico, CA, USA" at bounding box center [596, 246] width 105 height 13
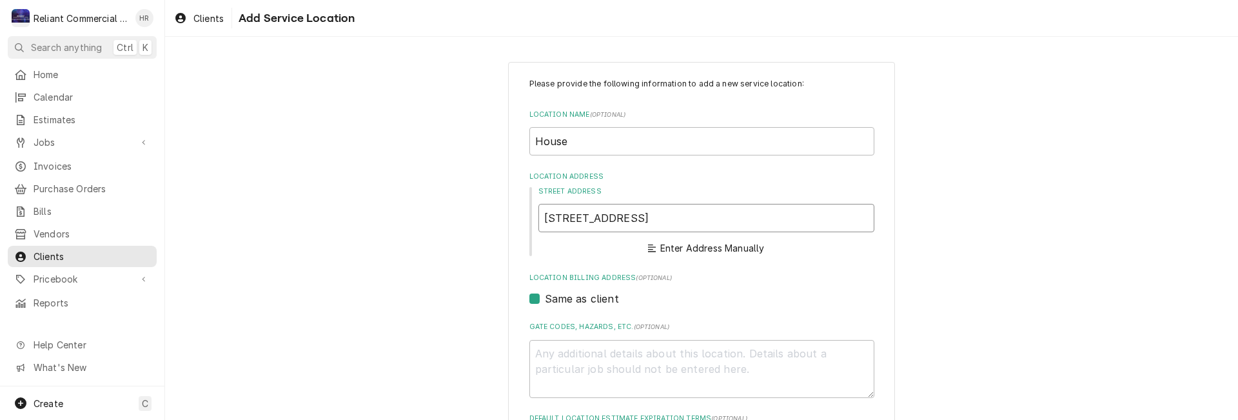
type textarea "x"
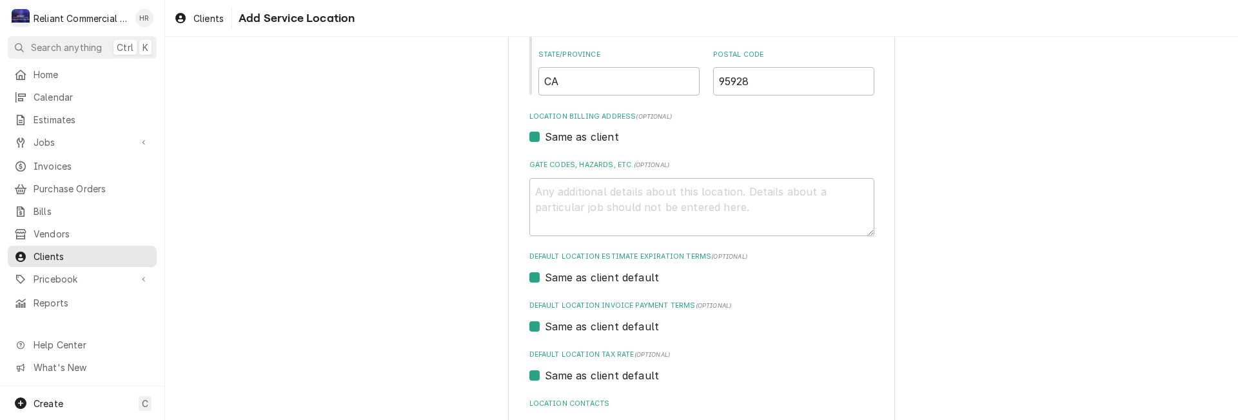
scroll to position [422, 0]
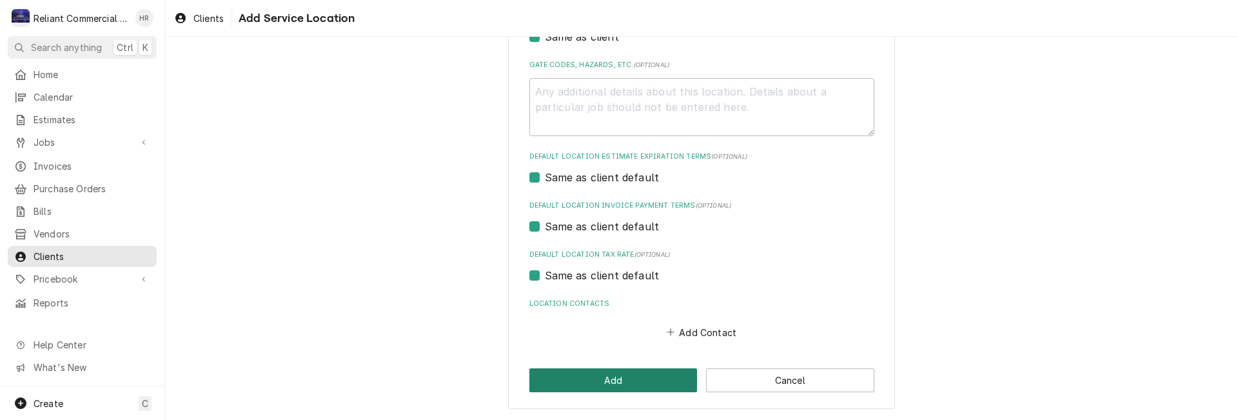
type input "611 W 5th St"
click at [610, 376] on button "Add" at bounding box center [613, 380] width 168 height 24
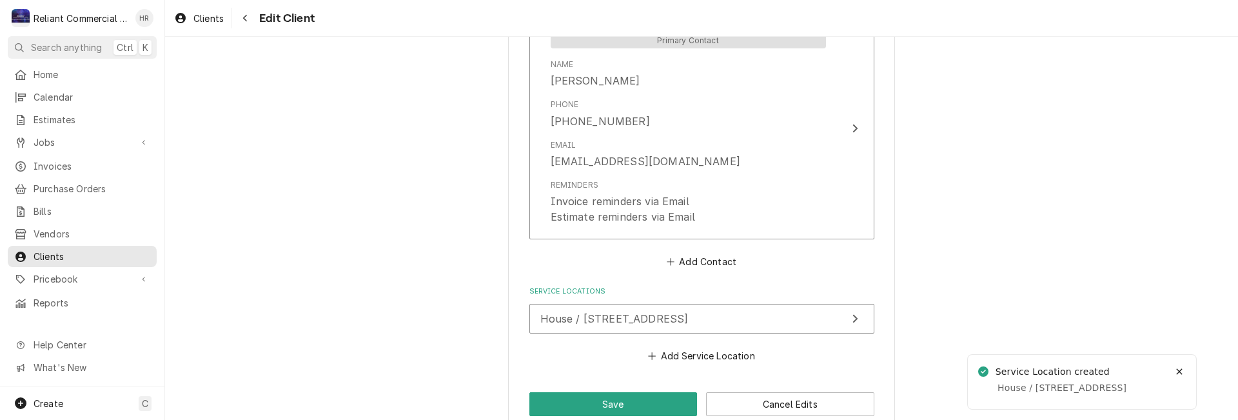
scroll to position [986, 0]
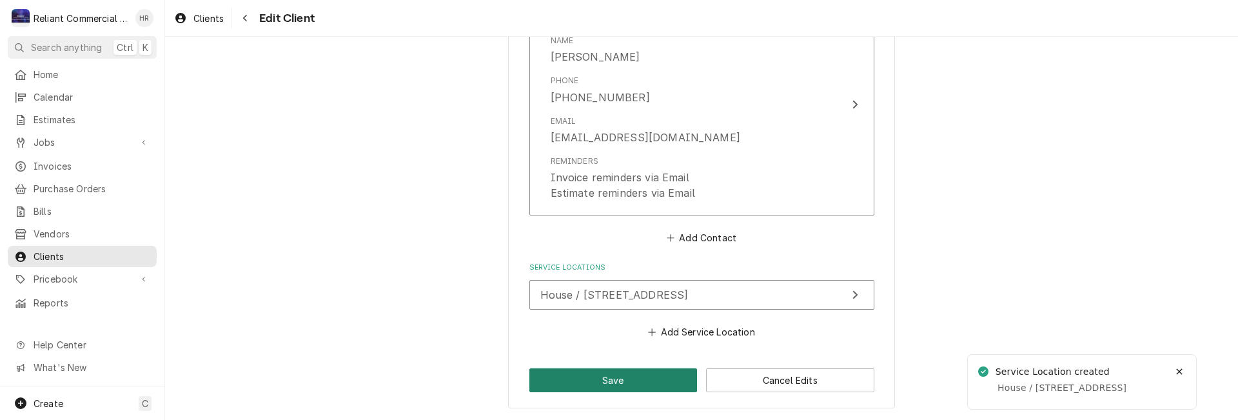
click at [628, 375] on button "Save" at bounding box center [613, 380] width 168 height 24
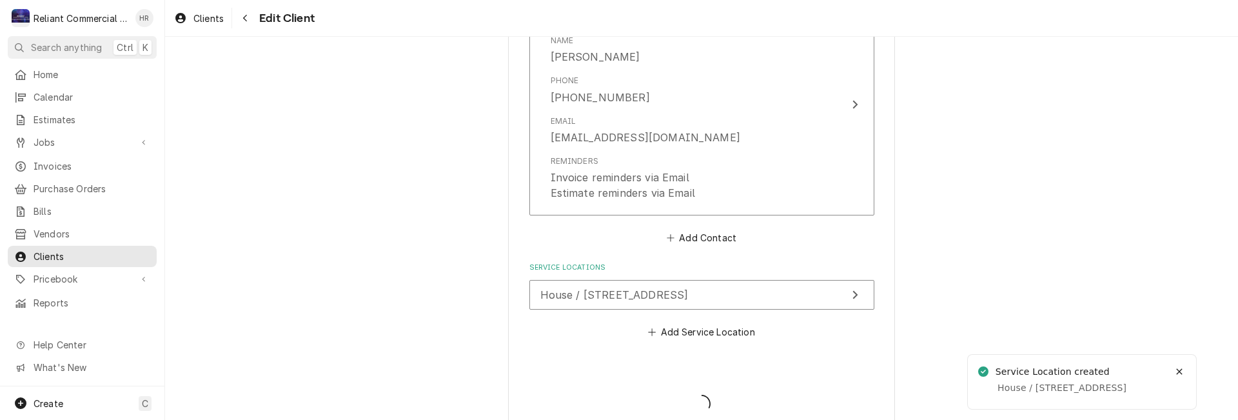
type textarea "x"
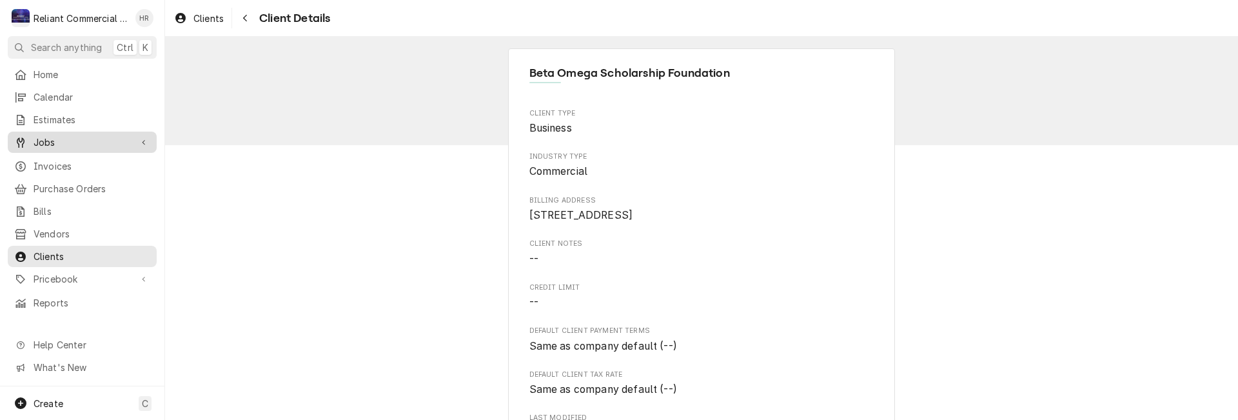
click at [64, 141] on span "Jobs" at bounding box center [82, 142] width 97 height 14
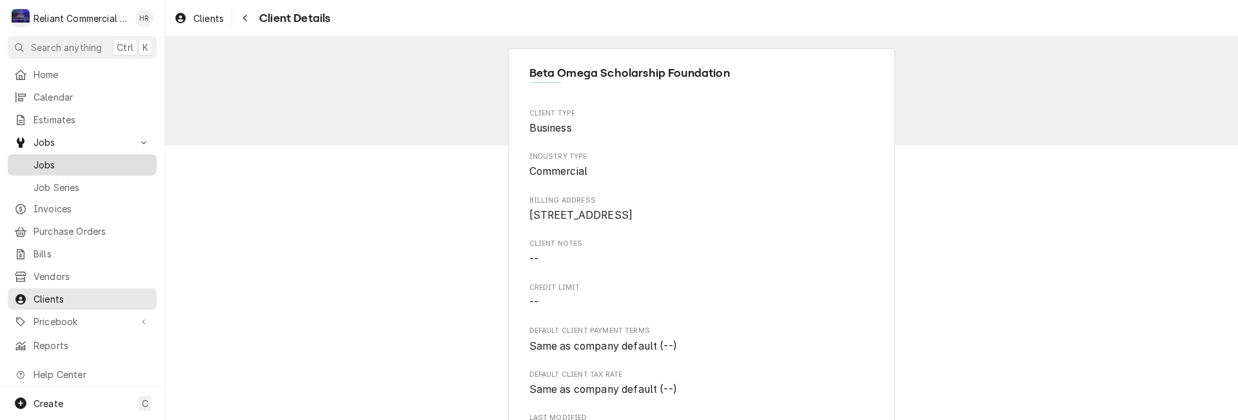
click at [59, 158] on span "Jobs" at bounding box center [92, 165] width 117 height 14
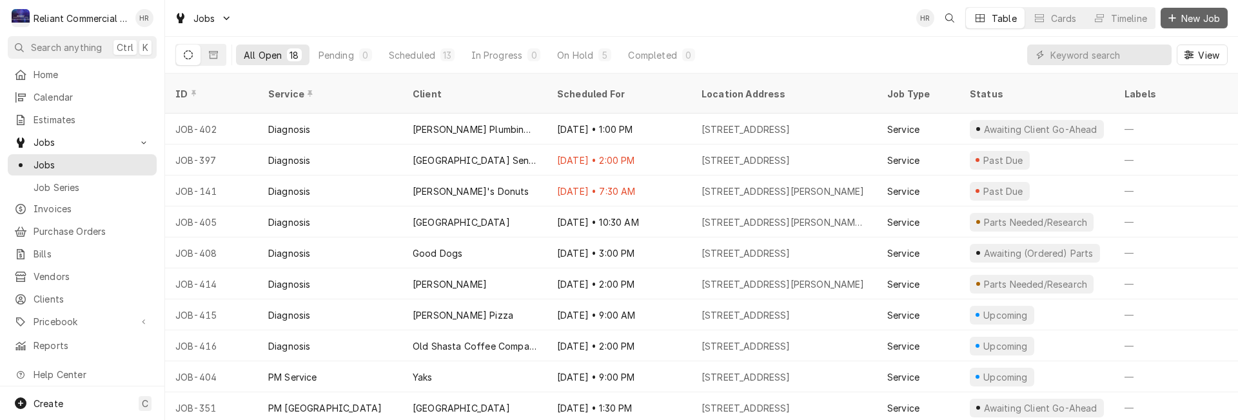
click at [1190, 17] on span "New Job" at bounding box center [1200, 19] width 44 height 14
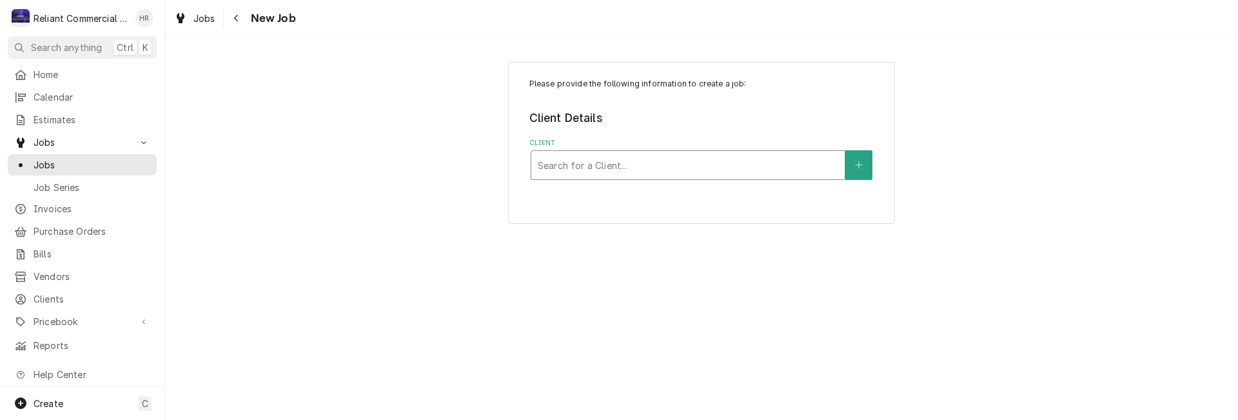
click at [667, 165] on div "Client" at bounding box center [688, 164] width 300 height 23
type input "beta"
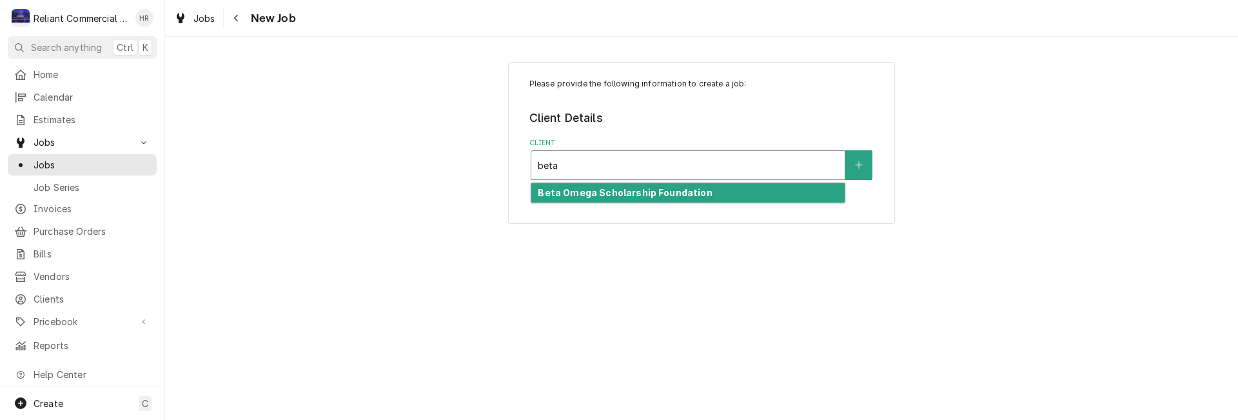
click at [660, 189] on strong "Beta Omega Scholarship Foundation" at bounding box center [625, 192] width 174 height 11
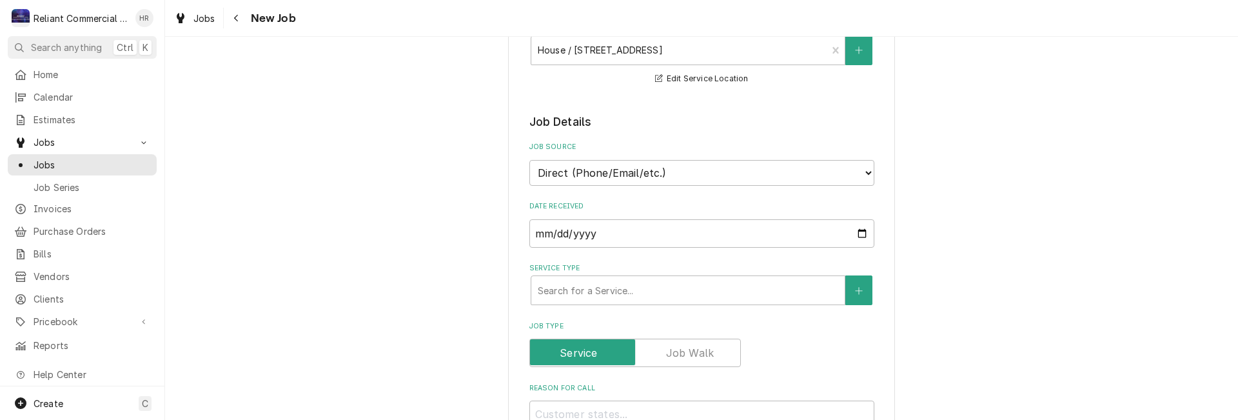
scroll to position [258, 0]
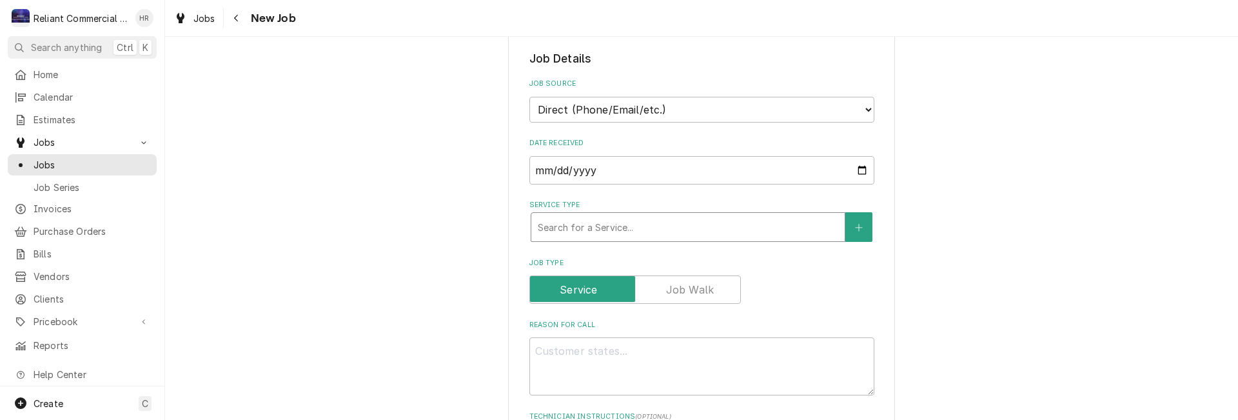
click at [651, 225] on div "Service Type" at bounding box center [688, 226] width 300 height 23
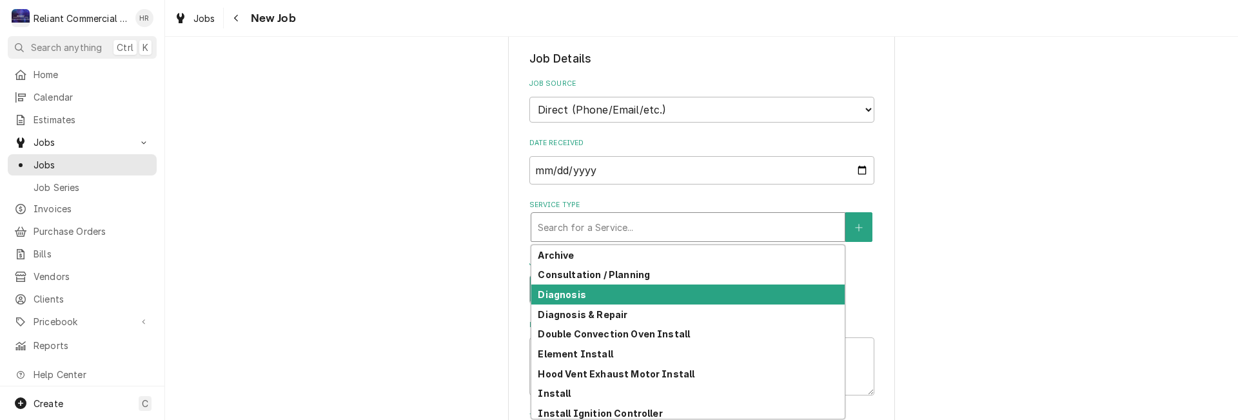
click at [600, 297] on div "Diagnosis" at bounding box center [687, 294] width 313 height 20
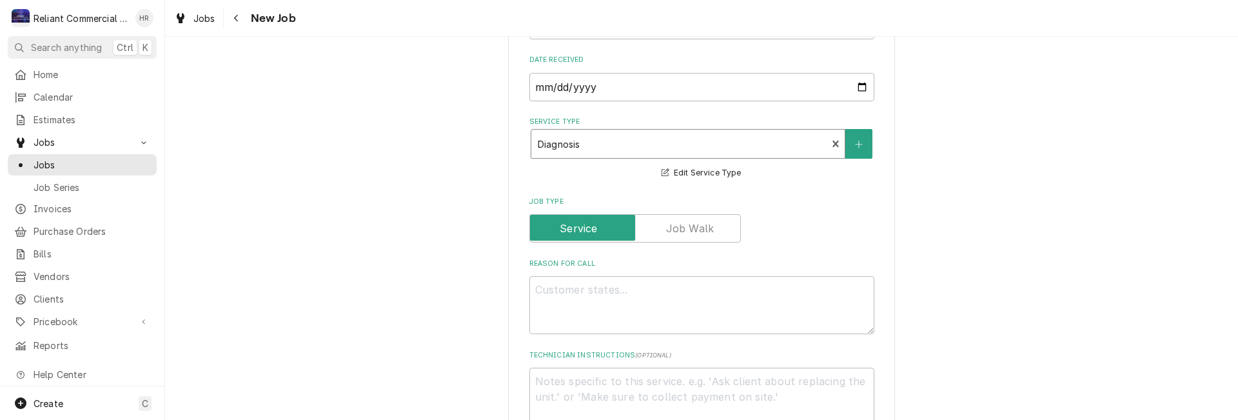
scroll to position [451, 0]
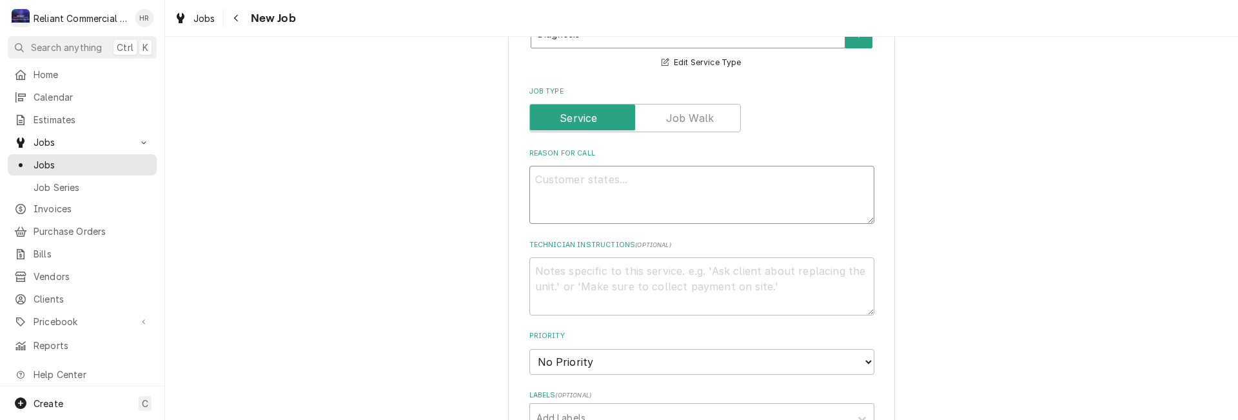
click at [649, 185] on textarea "Reason For Call" at bounding box center [701, 195] width 345 height 58
type textarea "x"
type textarea "C"
type textarea "x"
type textarea "CP"
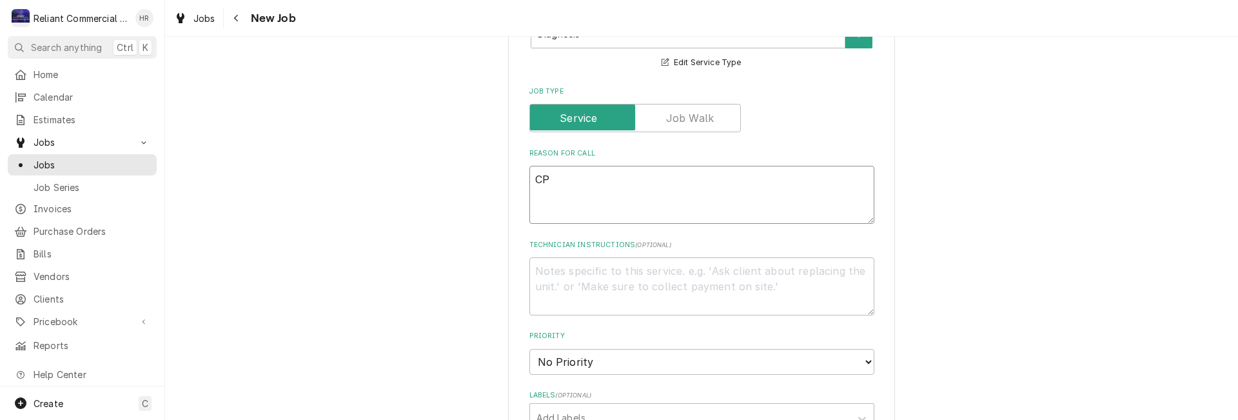
type textarea "x"
type textarea "CPG"
type textarea "x"
type textarea "CPG"
type textarea "x"
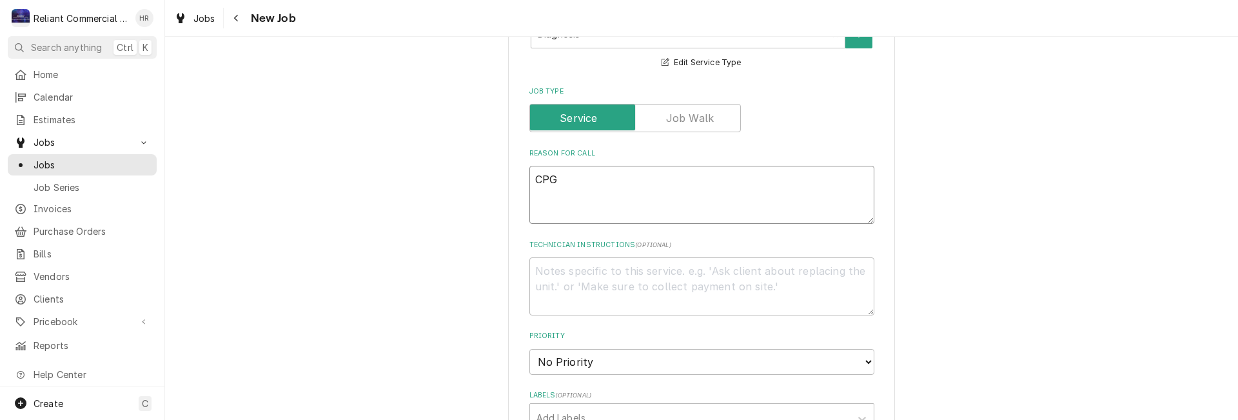
type textarea "CPG O"
type textarea "x"
type textarea "CPG Ov"
type textarea "x"
type textarea "CPG Ove"
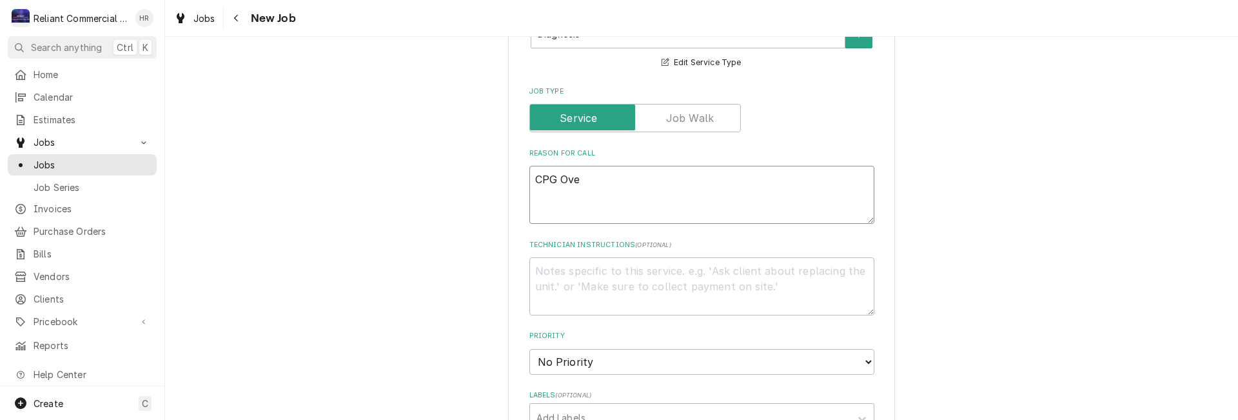
type textarea "x"
type textarea "CPG Oven"
type textarea "x"
type textarea "CPG Ovens"
type textarea "x"
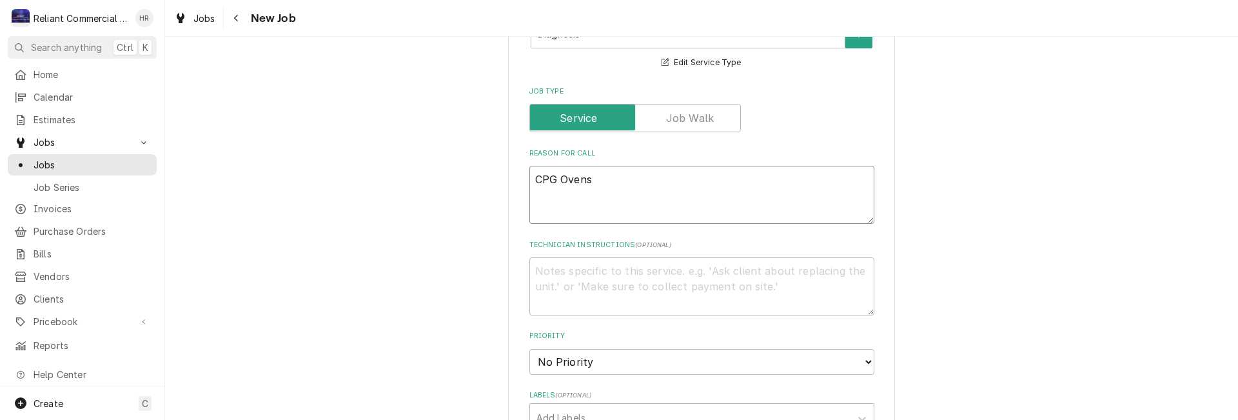
type textarea "CPG Ovens"
type textarea "x"
type textarea "CPG Ovens n"
type textarea "x"
type textarea "CPG Ovens no"
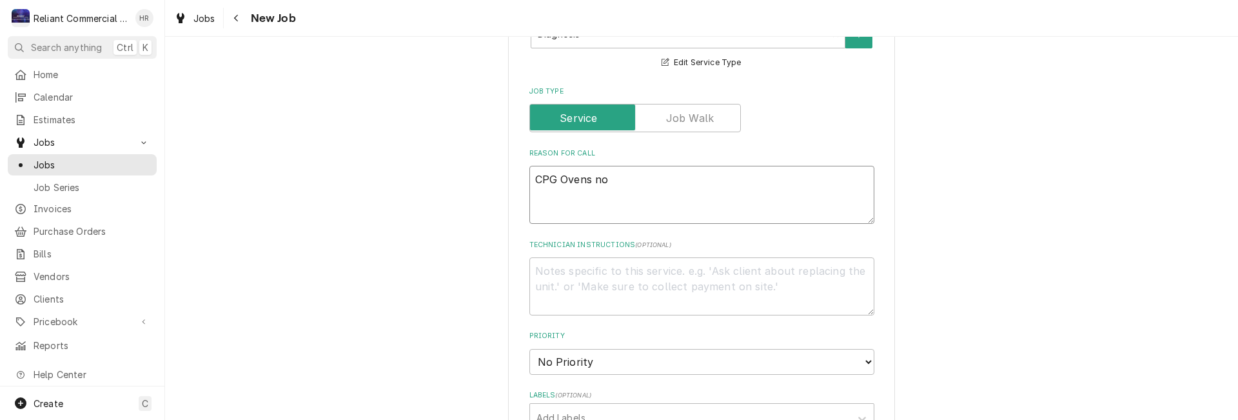
type textarea "x"
type textarea "CPG Ovens not"
type textarea "x"
type textarea "CPG Ovens not"
type textarea "x"
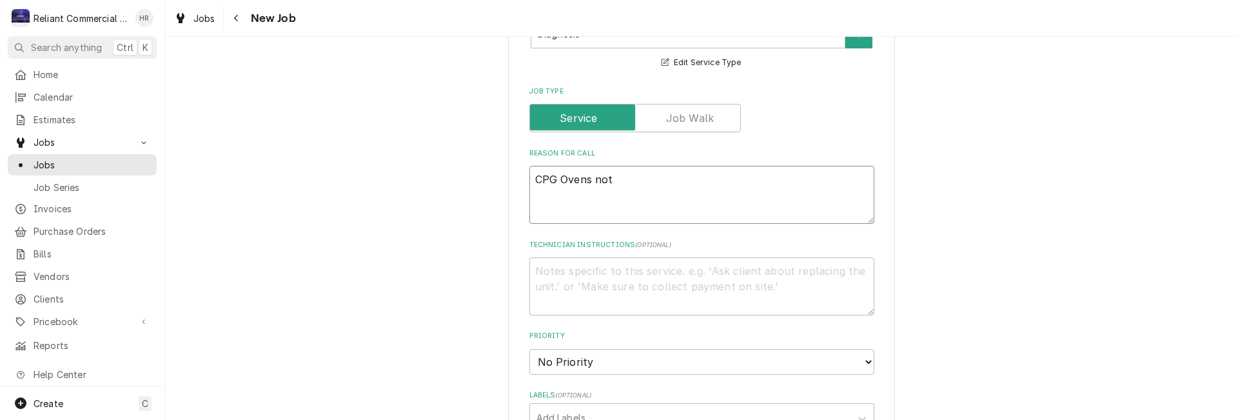
type textarea "CPG Ovens not w"
type textarea "x"
type textarea "CPG Ovens not wo"
type textarea "x"
type textarea "CPG Ovens not wor"
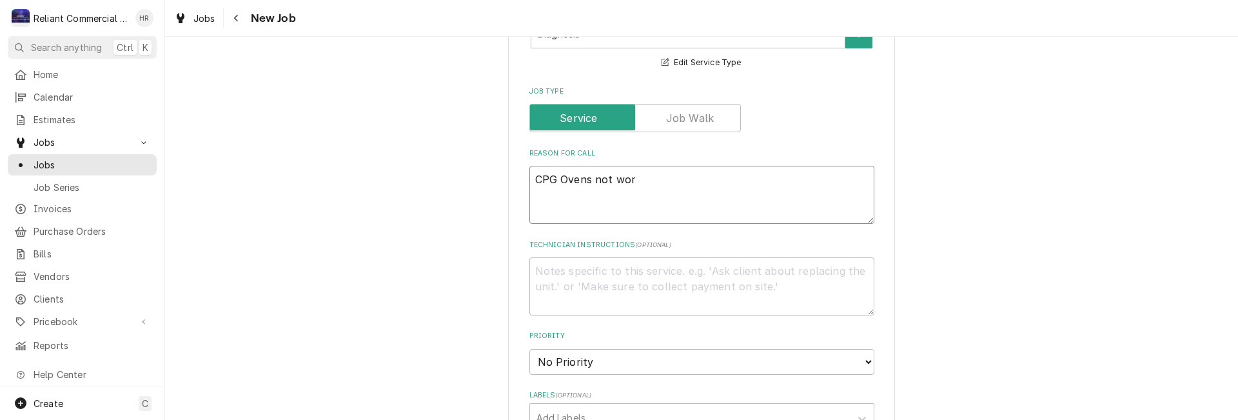
type textarea "x"
type textarea "CPG Ovens not work"
type textarea "x"
type textarea "CPG Ovens not worki"
type textarea "x"
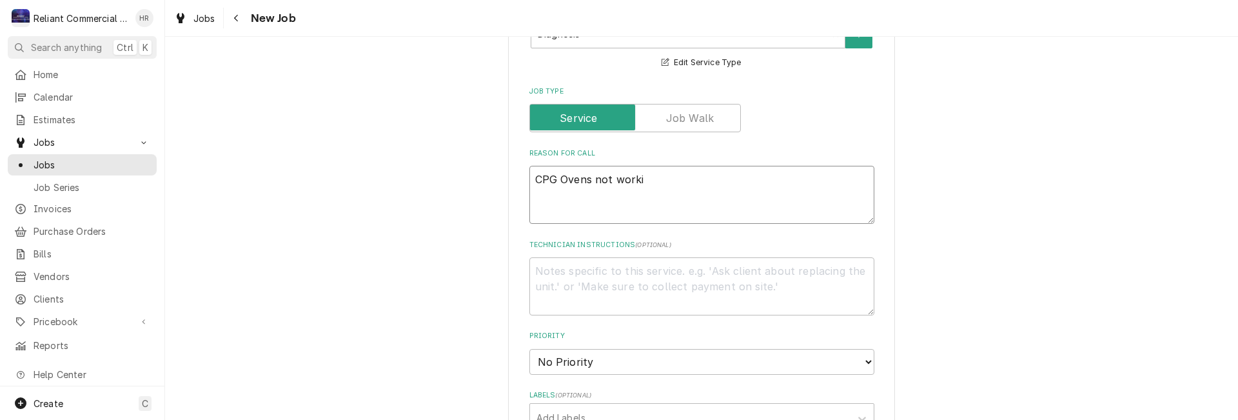
type textarea "CPG Ovens not workin"
type textarea "x"
type textarea "CPG Ovens not working"
type textarea "x"
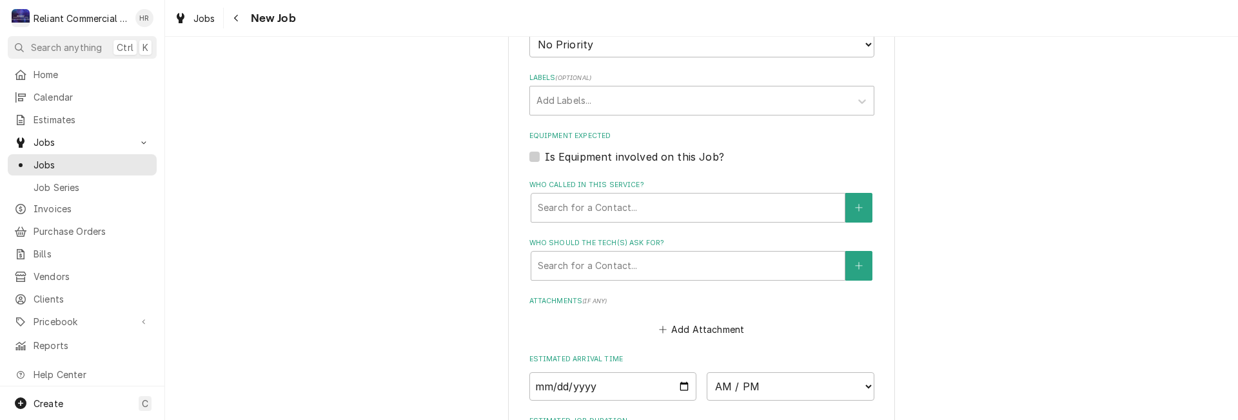
scroll to position [773, 0]
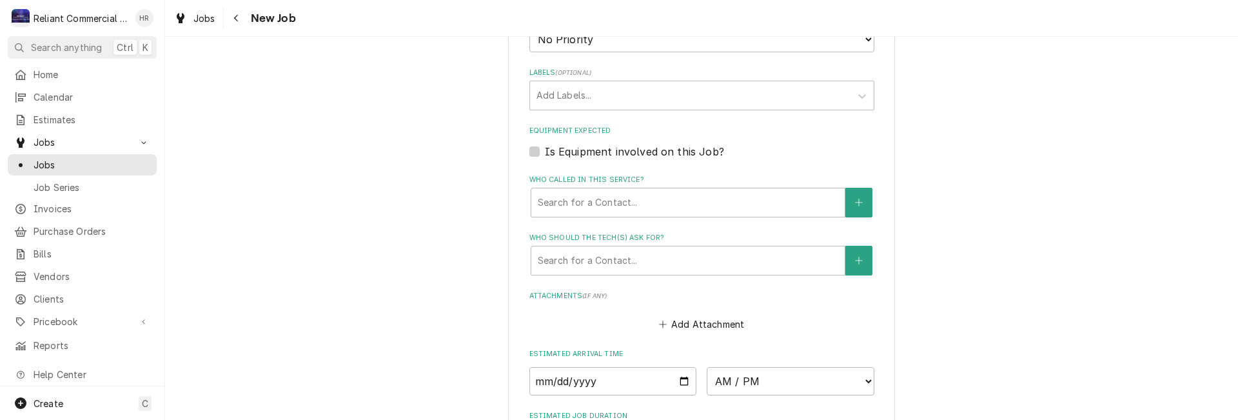
type textarea "CPG Ovens not working"
click at [545, 153] on label "Is Equipment involved on this Job?" at bounding box center [634, 151] width 179 height 15
click at [545, 153] on input "Equipment Expected" at bounding box center [717, 158] width 345 height 28
checkbox input "true"
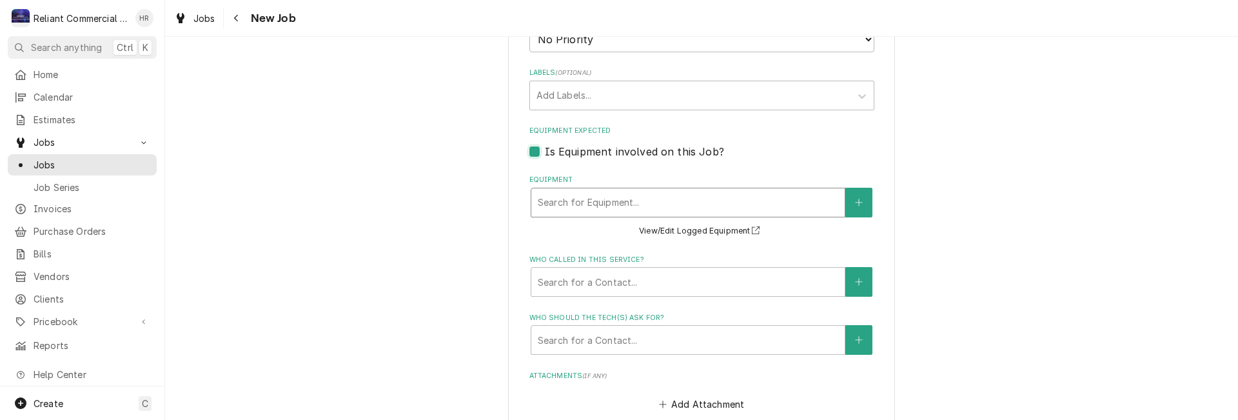
type textarea "x"
click at [855, 202] on icon "Create New Equipment" at bounding box center [859, 202] width 8 height 9
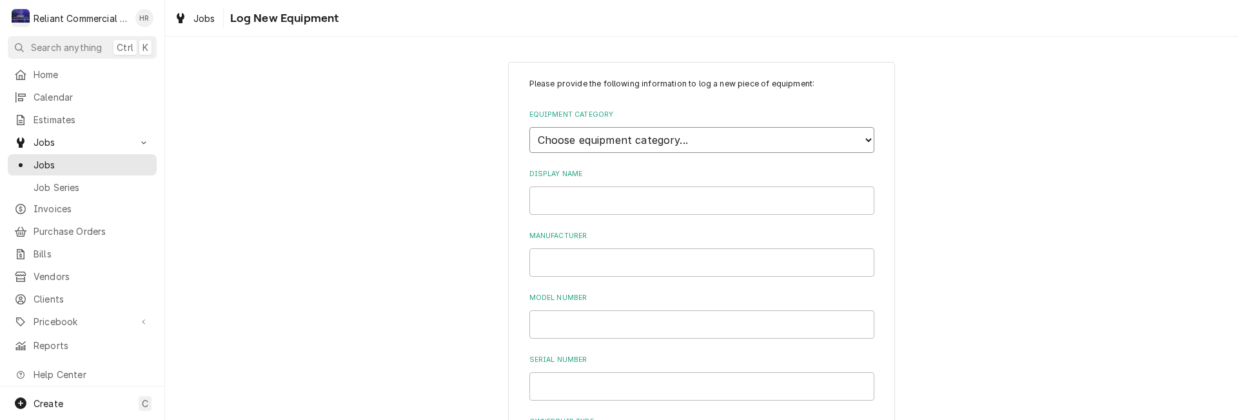
click at [732, 144] on select "Choose equipment category... Cooking Equipment Fryers Ovens and Ranges Concessi…" at bounding box center [701, 140] width 345 height 26
select select "4"
click at [529, 127] on select "Choose equipment category... Cooking Equipment Fryers Ovens and Ranges Concessi…" at bounding box center [701, 140] width 345 height 26
click at [672, 203] on select "Choose equipment type... Combi Oven Convection Oven Countertop Electric Range C…" at bounding box center [701, 199] width 345 height 26
select select "27"
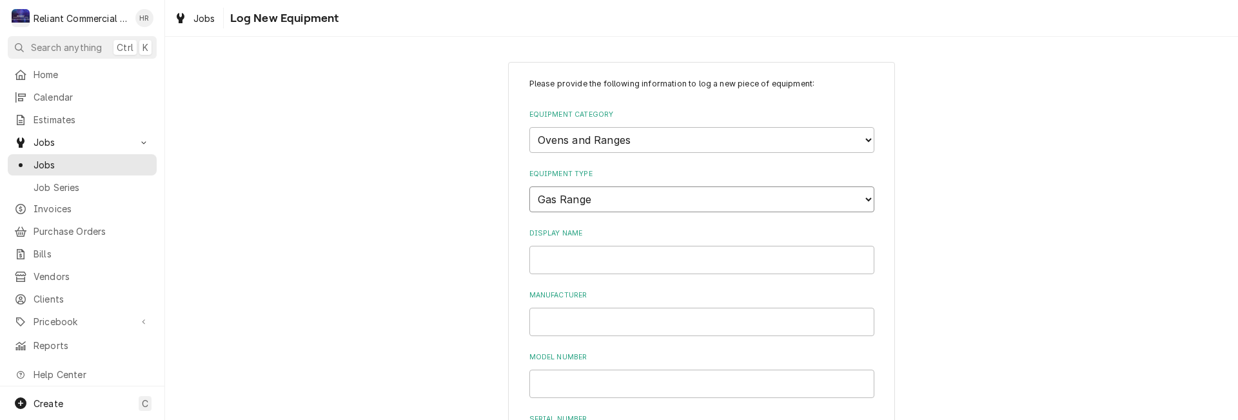
click at [529, 186] on select "Choose equipment type... Combi Oven Convection Oven Countertop Electric Range C…" at bounding box center [701, 199] width 345 height 26
click at [641, 261] on input "Display Name" at bounding box center [701, 260] width 345 height 28
type input "CPG 1"
click at [636, 321] on input "Manufacturer" at bounding box center [701, 321] width 345 height 28
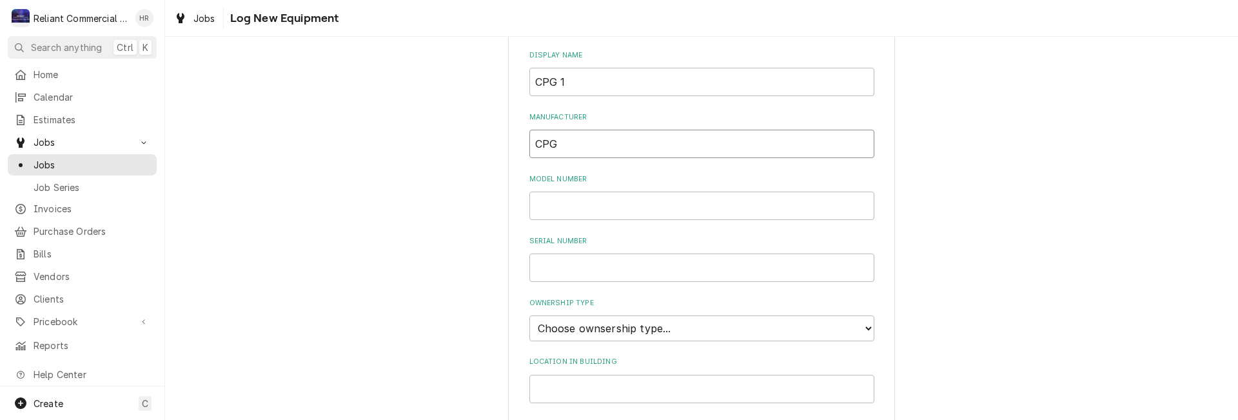
scroll to position [193, 0]
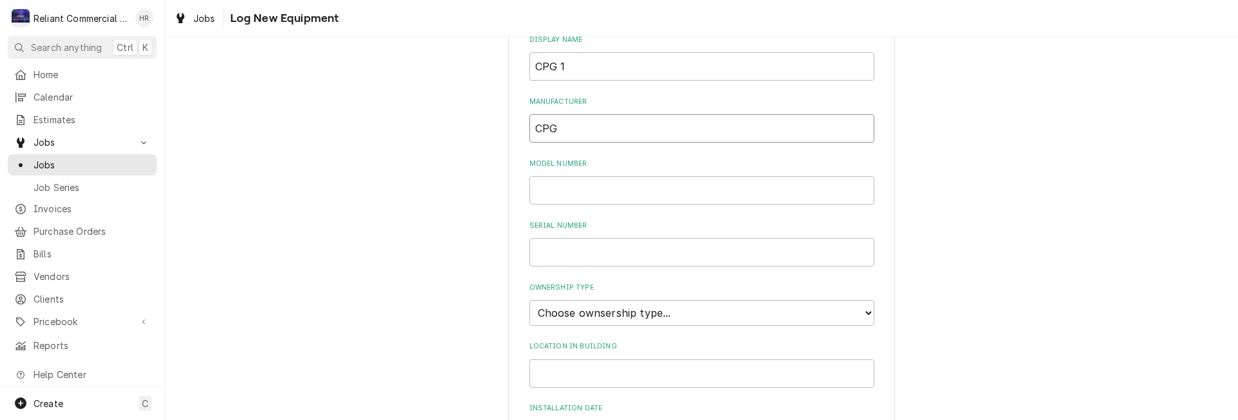
type input "CPG"
click at [645, 313] on select "Choose ownsership type... Unknown Owned Leased Rented" at bounding box center [701, 313] width 345 height 26
select select "1"
click at [529, 300] on select "Choose ownsership type... Unknown Owned Leased Rented" at bounding box center [701, 313] width 345 height 26
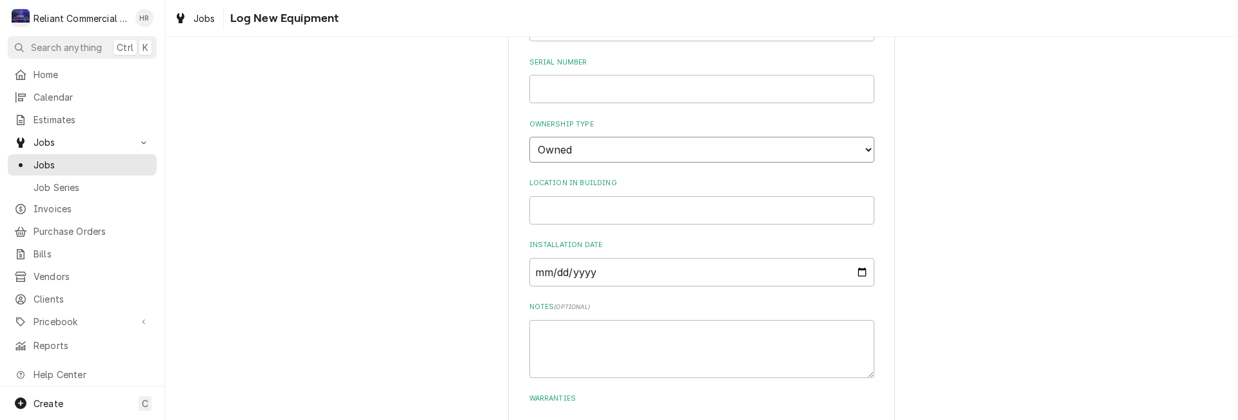
scroll to position [451, 0]
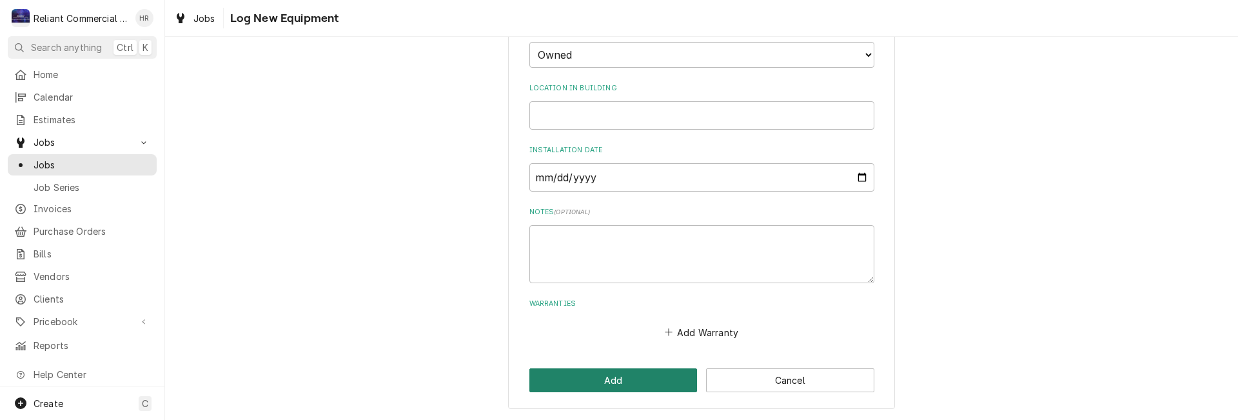
click at [601, 380] on button "Add" at bounding box center [613, 380] width 168 height 24
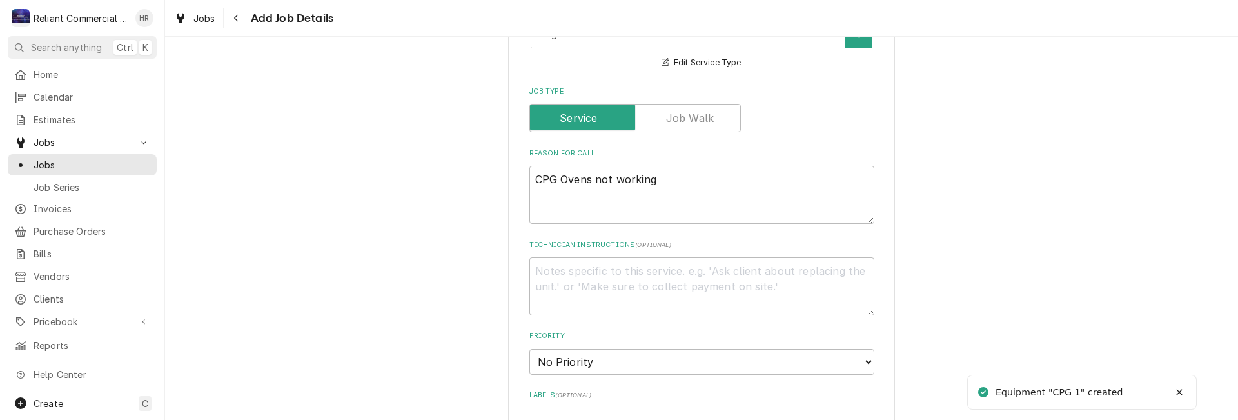
scroll to position [773, 0]
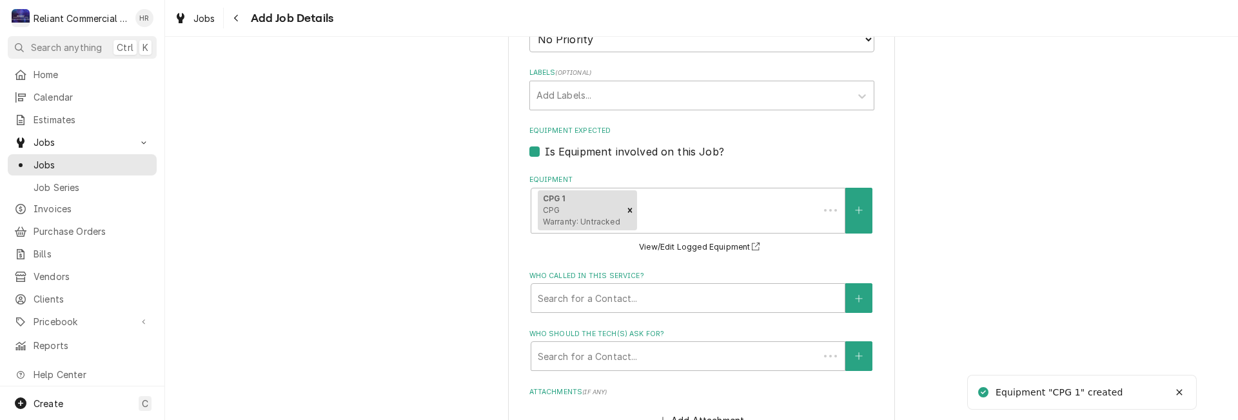
type textarea "x"
click at [846, 215] on button "Equipment" at bounding box center [858, 211] width 27 height 46
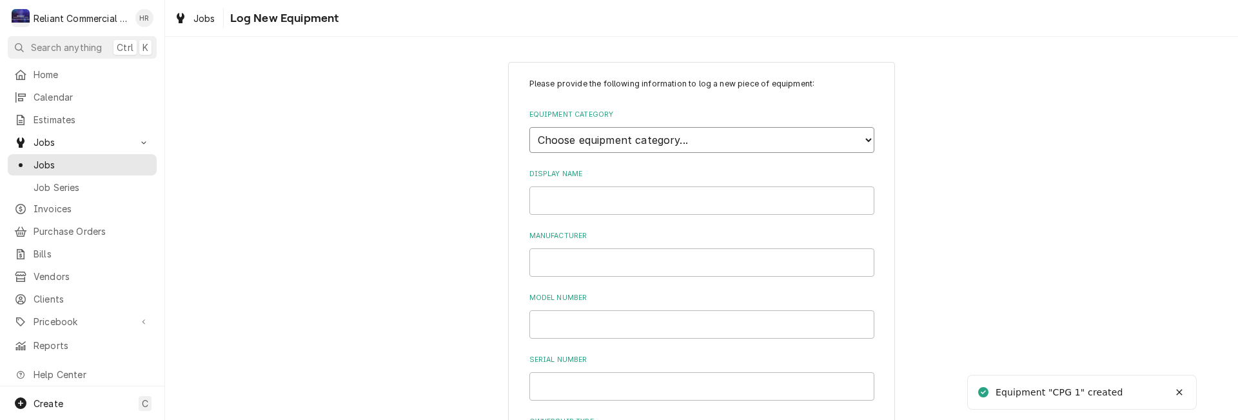
click at [719, 137] on select "Choose equipment category... Cooking Equipment Fryers Ovens and Ranges Concessi…" at bounding box center [701, 140] width 345 height 26
select select "4"
click at [529, 127] on select "Choose equipment category... Cooking Equipment Fryers Ovens and Ranges Concessi…" at bounding box center [701, 140] width 345 height 26
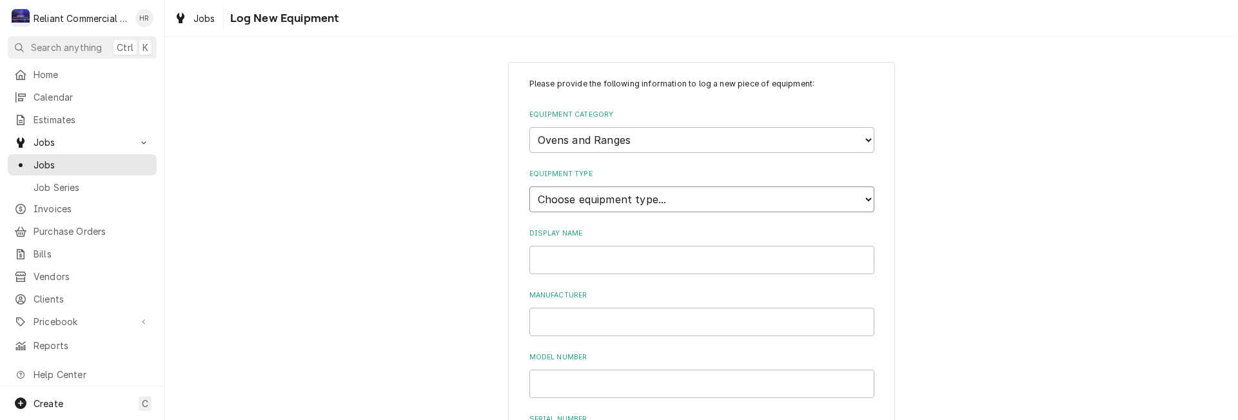
click at [650, 200] on select "Choose equipment type... Combi Oven Convection Oven Countertop Electric Range C…" at bounding box center [701, 199] width 345 height 26
select select "27"
click at [529, 186] on select "Choose equipment type... Combi Oven Convection Oven Countertop Electric Range C…" at bounding box center [701, 199] width 345 height 26
click at [640, 273] on input "Display Name" at bounding box center [701, 260] width 345 height 28
type input "CPG 2"
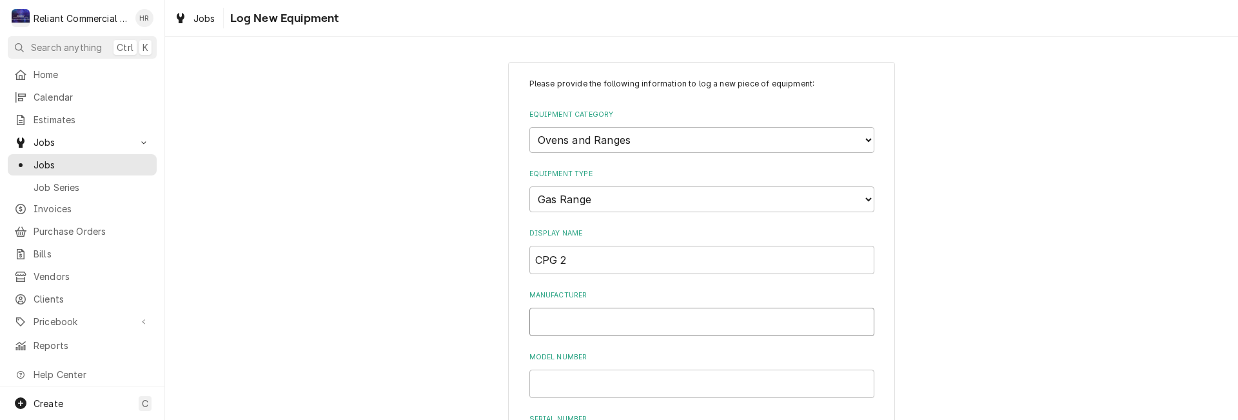
click at [632, 315] on input "Manufacturer" at bounding box center [701, 321] width 345 height 28
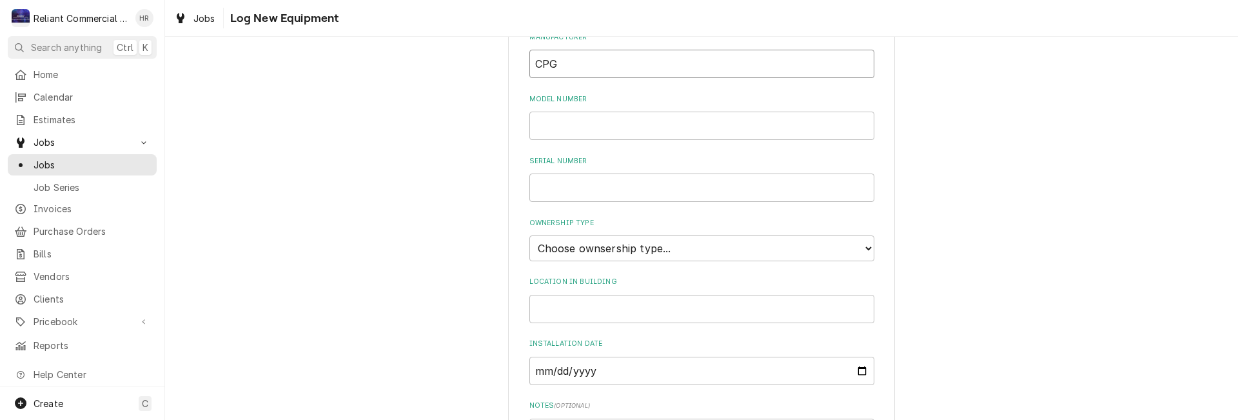
type input "CPG"
click at [682, 243] on select "Choose ownsership type... Unknown Owned Leased Rented" at bounding box center [701, 248] width 345 height 26
select select "1"
click at [529, 235] on select "Choose ownsership type... Unknown Owned Leased Rented" at bounding box center [701, 248] width 345 height 26
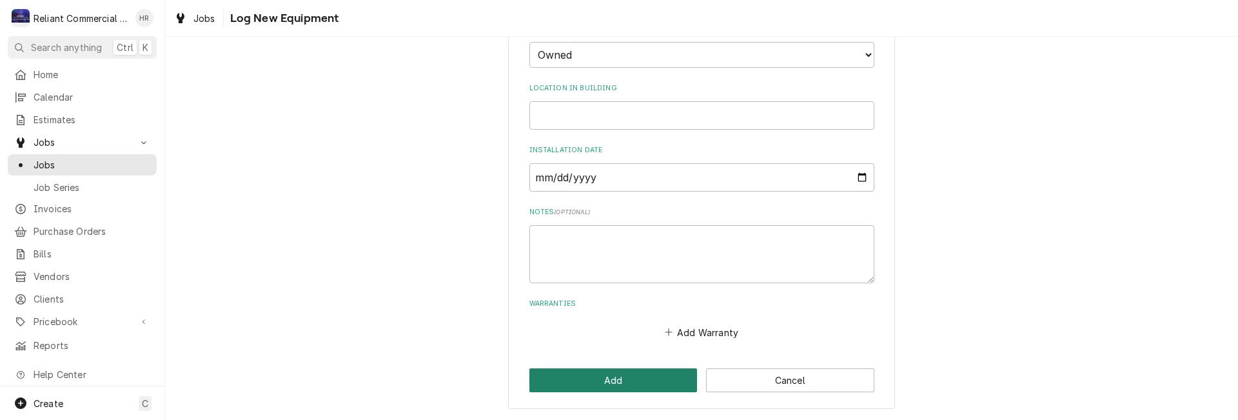
click at [587, 385] on button "Add" at bounding box center [613, 380] width 168 height 24
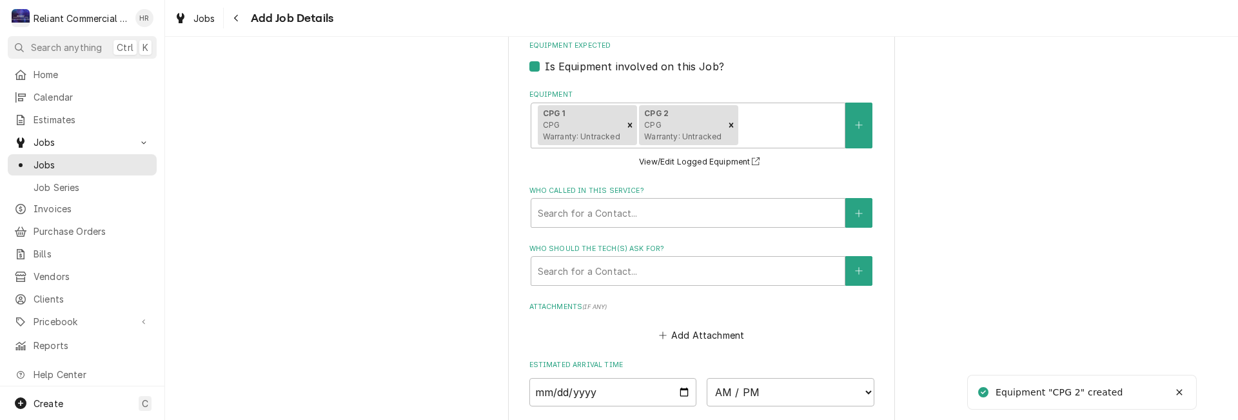
scroll to position [1076, 0]
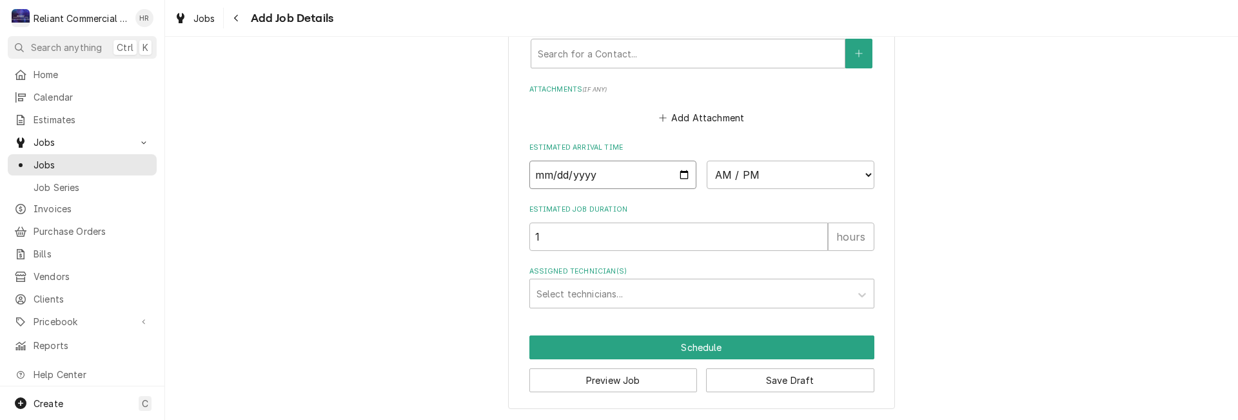
click at [684, 175] on input "Date" at bounding box center [613, 174] width 168 height 28
type textarea "x"
type input "2025-09-16"
type textarea "x"
click at [860, 174] on select "AM / PM 6:00 AM 6:15 AM 6:30 AM 6:45 AM 7:00 AM 7:15 AM 7:30 AM 7:45 AM 8:00 AM…" at bounding box center [790, 174] width 168 height 28
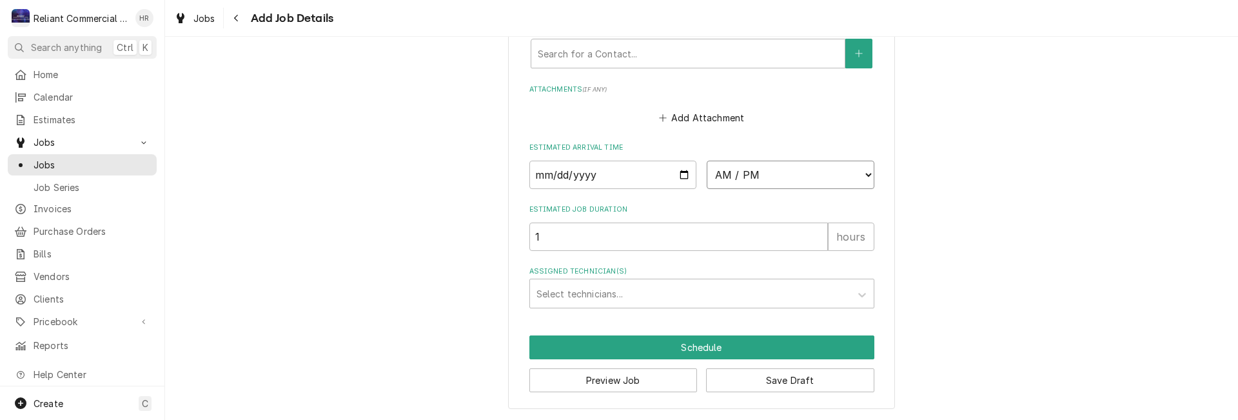
select select "09:30:00"
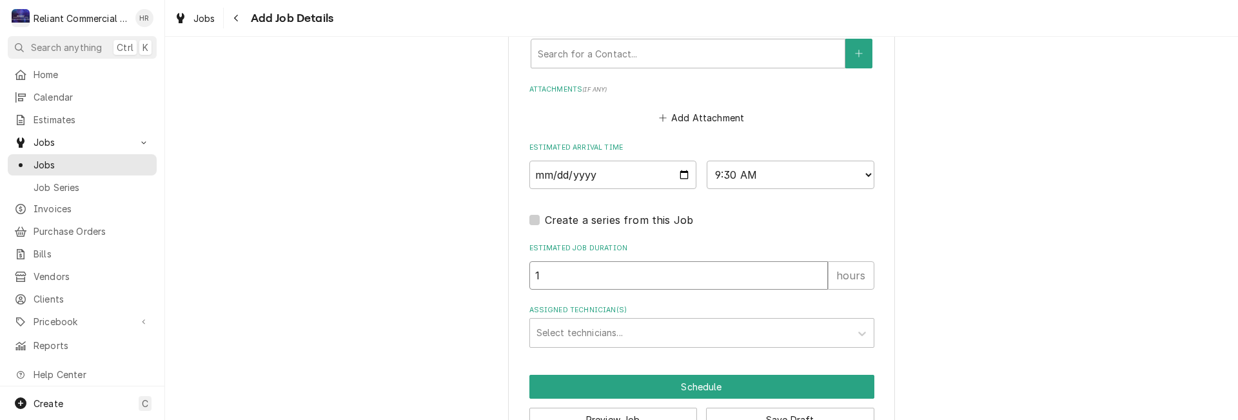
click at [580, 269] on input "1" at bounding box center [678, 275] width 298 height 28
type textarea "x"
type input "2"
type textarea "x"
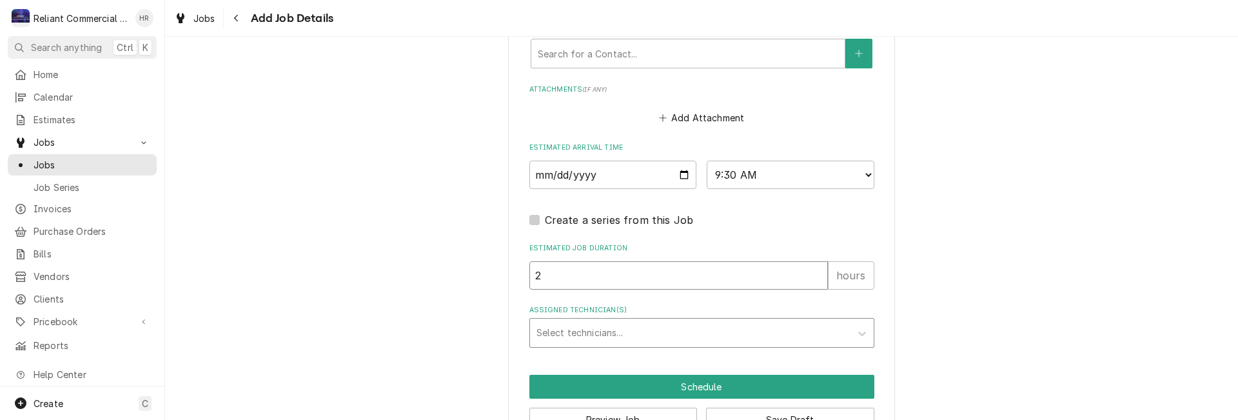
type input "2"
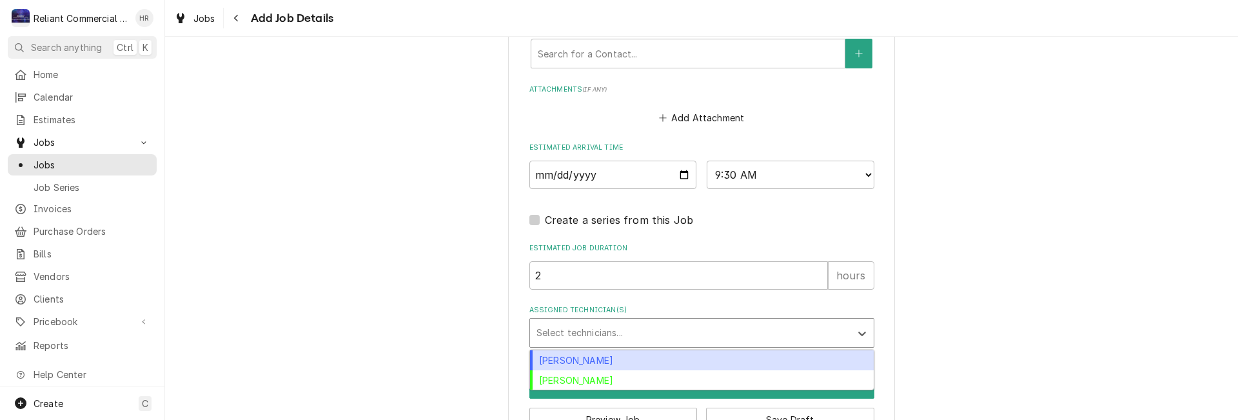
click at [651, 329] on div "Assigned Technician(s)" at bounding box center [689, 332] width 307 height 23
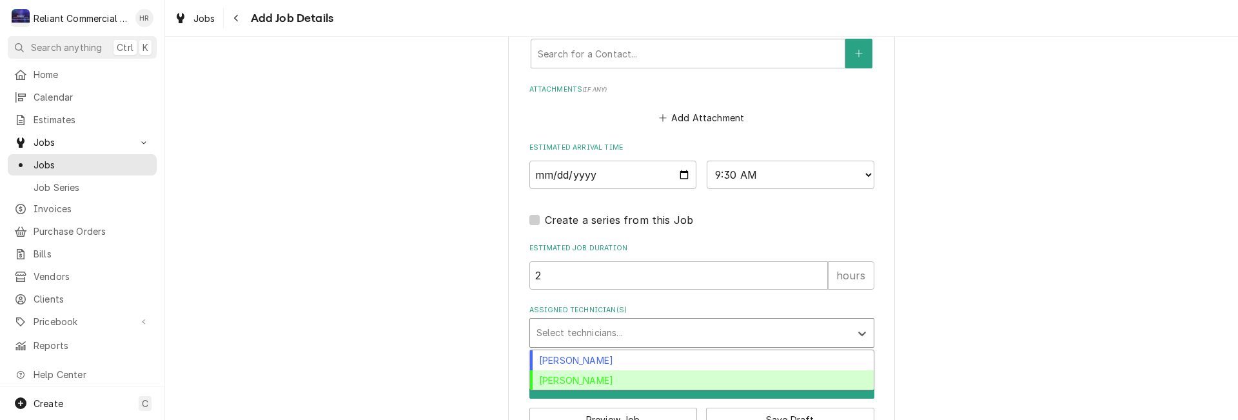
click at [593, 379] on div "[PERSON_NAME]" at bounding box center [702, 380] width 344 height 20
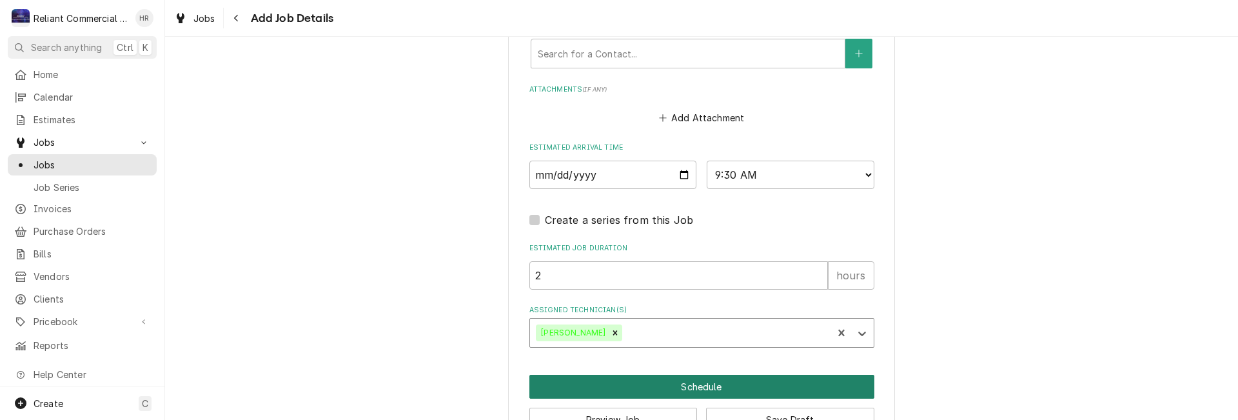
click at [680, 385] on button "Schedule" at bounding box center [701, 386] width 345 height 24
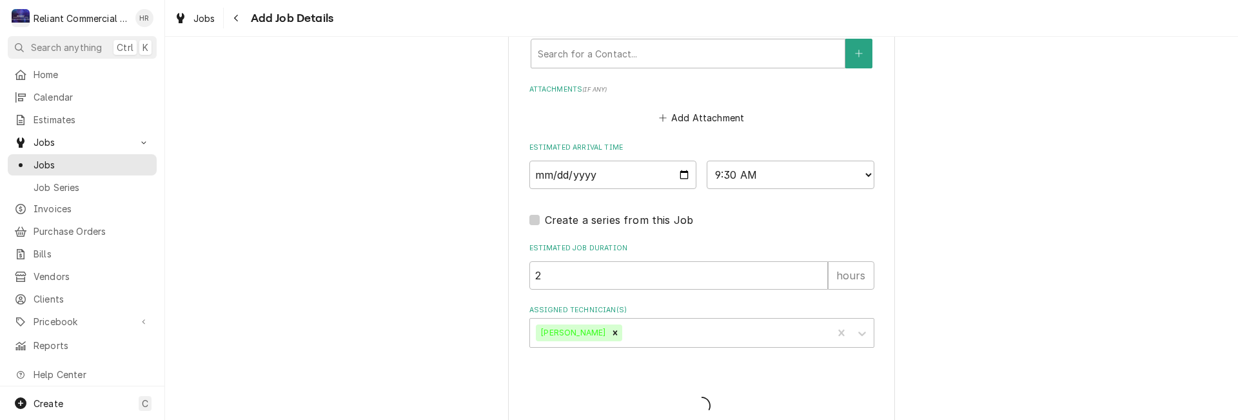
type textarea "x"
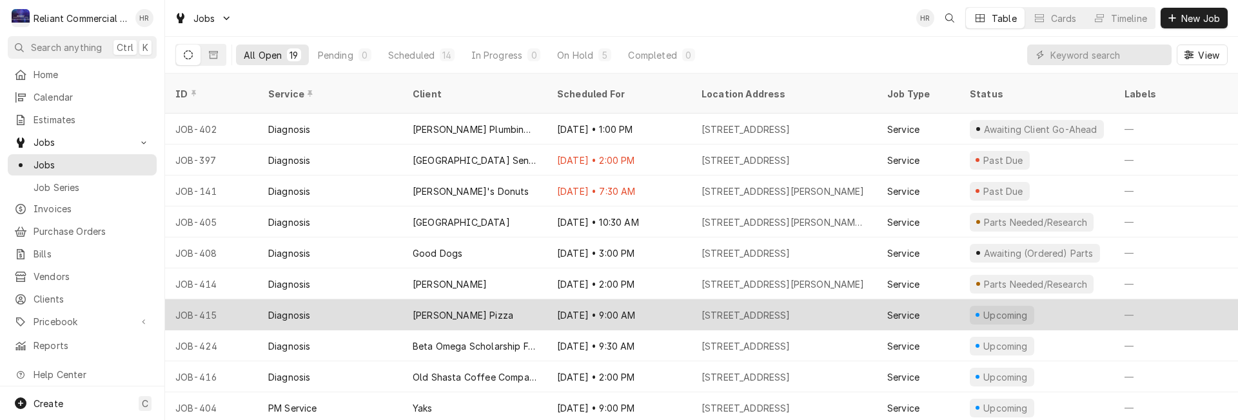
click at [648, 299] on div "[DATE] • 9:00 AM" at bounding box center [619, 314] width 144 height 31
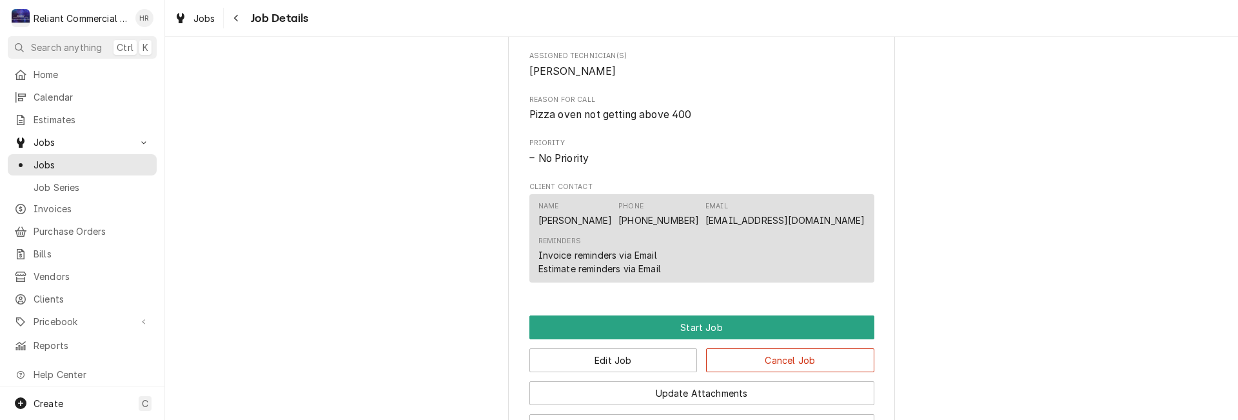
scroll to position [645, 0]
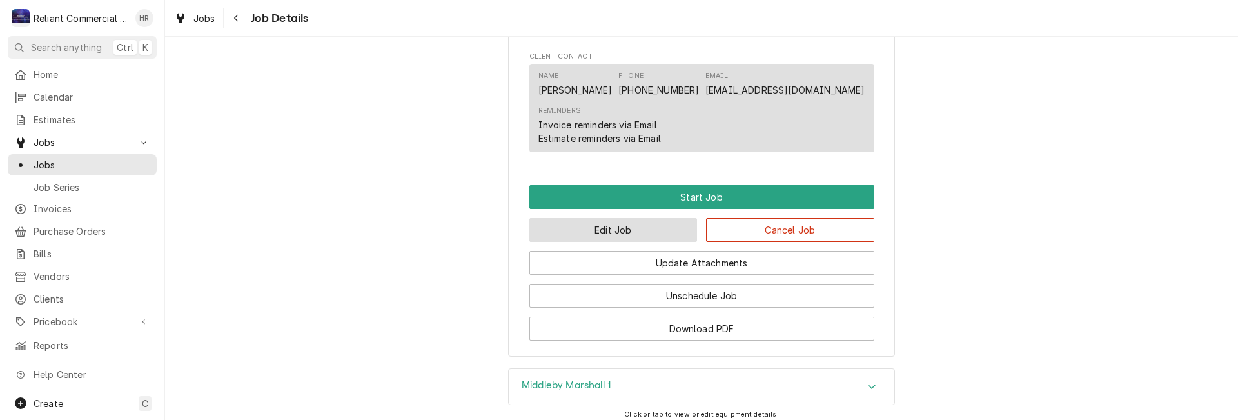
click at [621, 242] on button "Edit Job" at bounding box center [613, 230] width 168 height 24
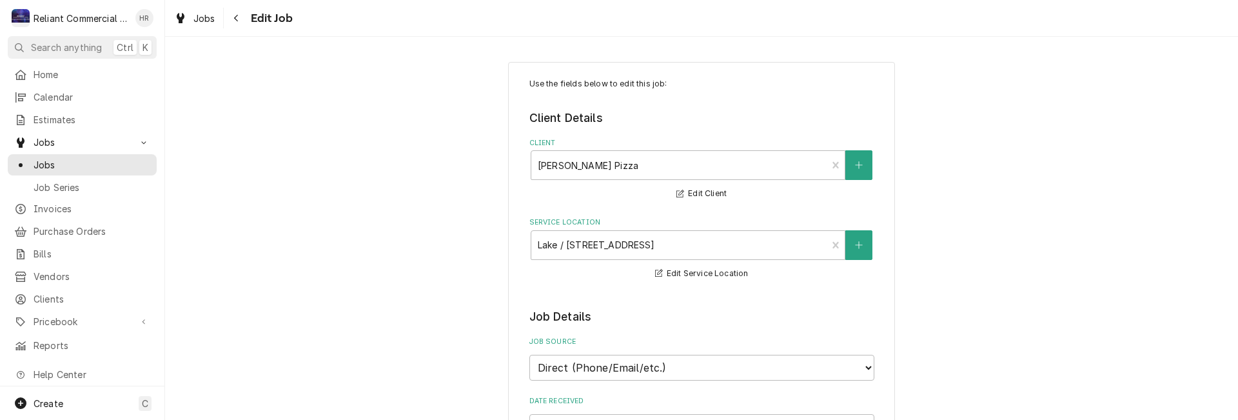
type textarea "x"
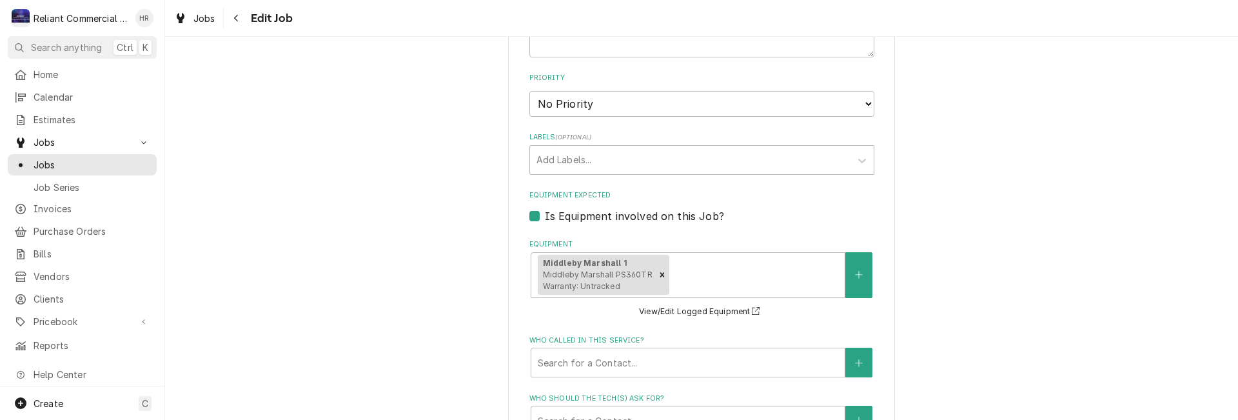
scroll to position [967, 0]
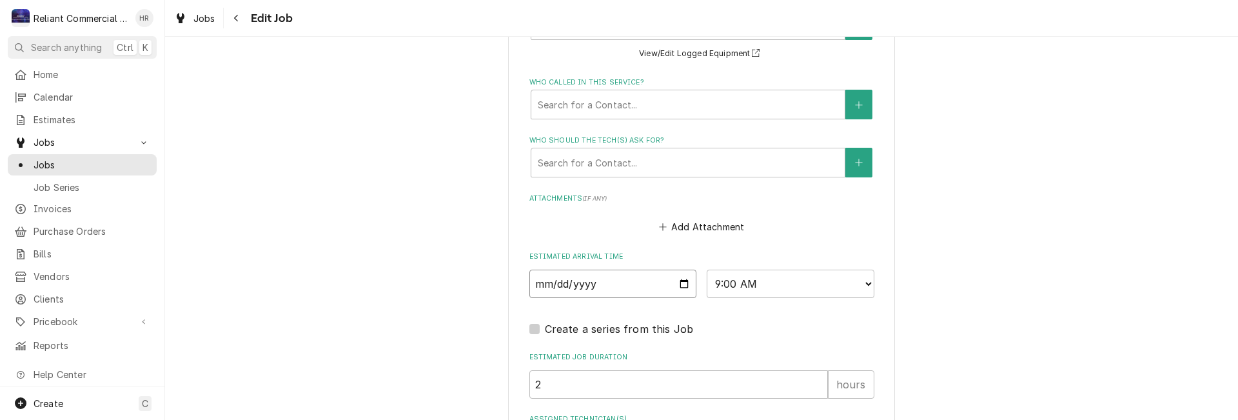
click at [680, 282] on input "[DATE]" at bounding box center [613, 283] width 168 height 28
type input "[DATE]"
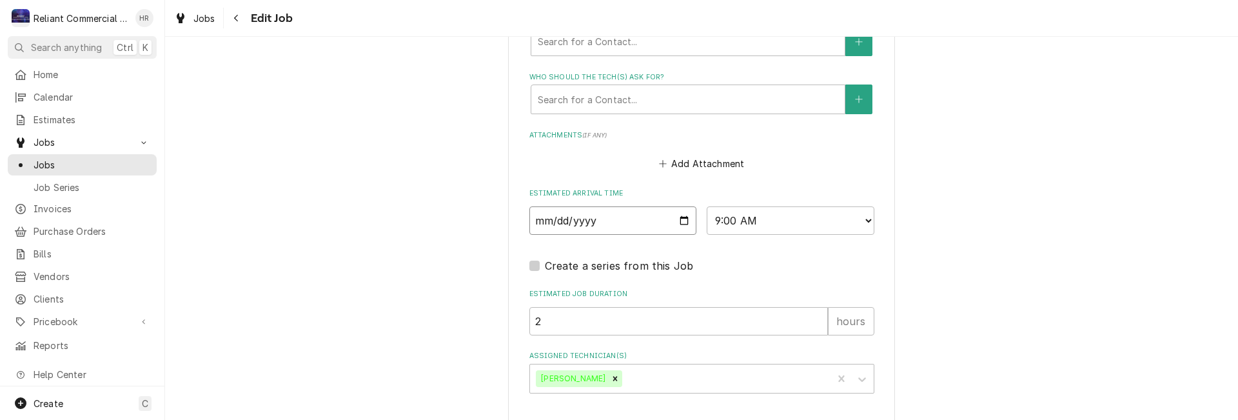
scroll to position [1082, 0]
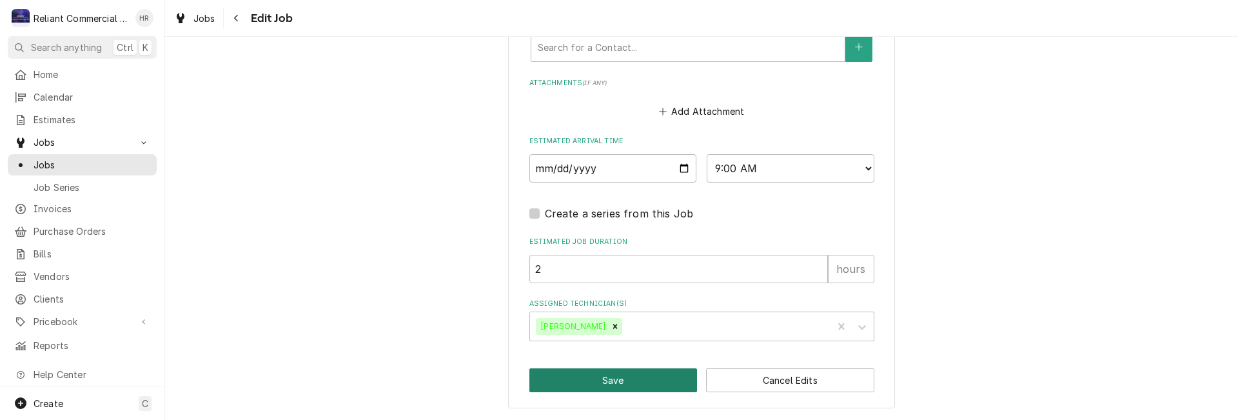
click at [626, 378] on button "Save" at bounding box center [613, 380] width 168 height 24
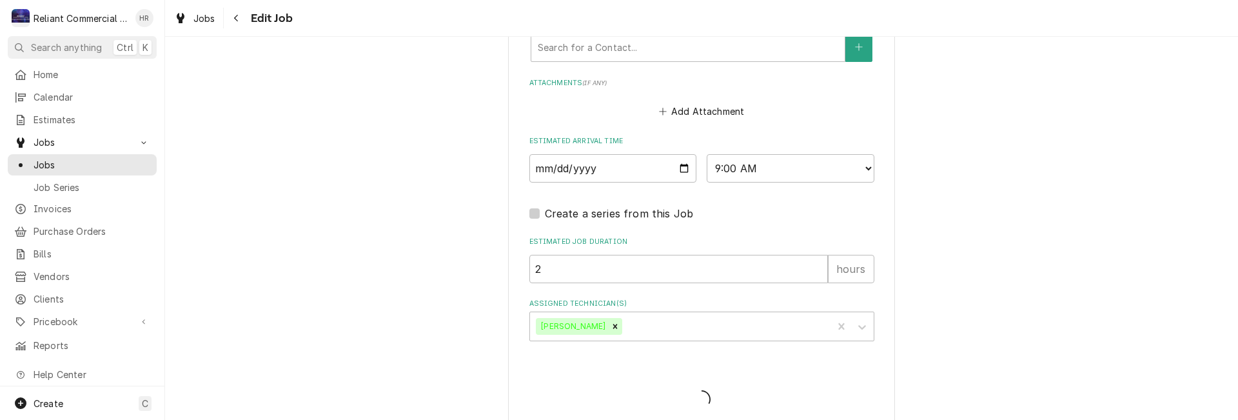
type textarea "x"
